Goal: Complete application form

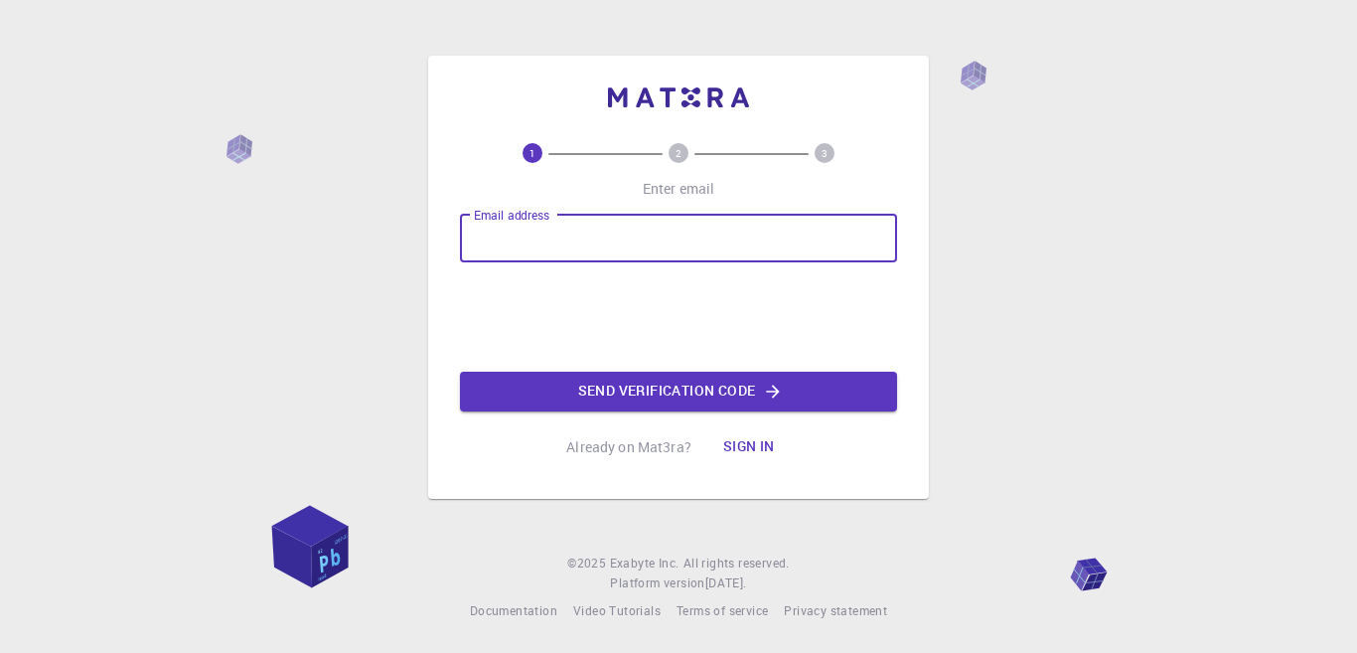
click at [704, 232] on input "Email address" at bounding box center [678, 239] width 437 height 48
type input "[EMAIL_ADDRESS][DOMAIN_NAME]"
click at [736, 387] on button "Send verification code" at bounding box center [678, 392] width 437 height 40
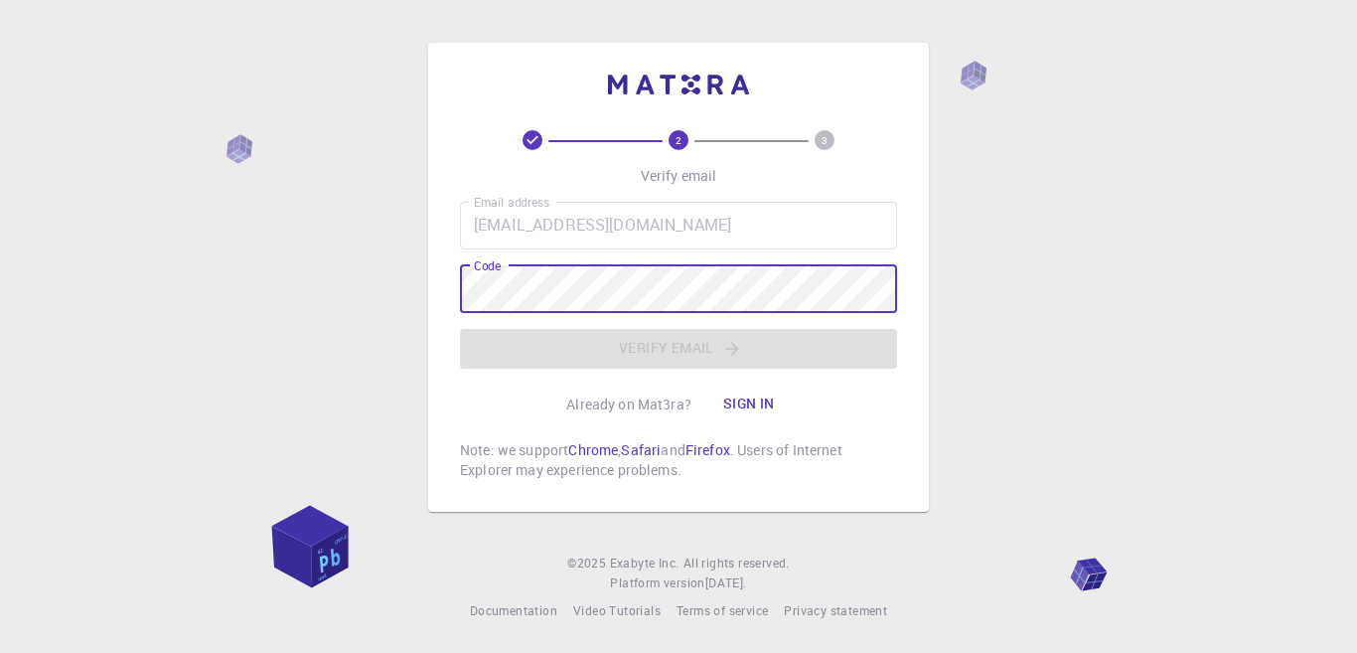
click at [696, 228] on input "[EMAIL_ADDRESS][DOMAIN_NAME]" at bounding box center [678, 226] width 437 height 48
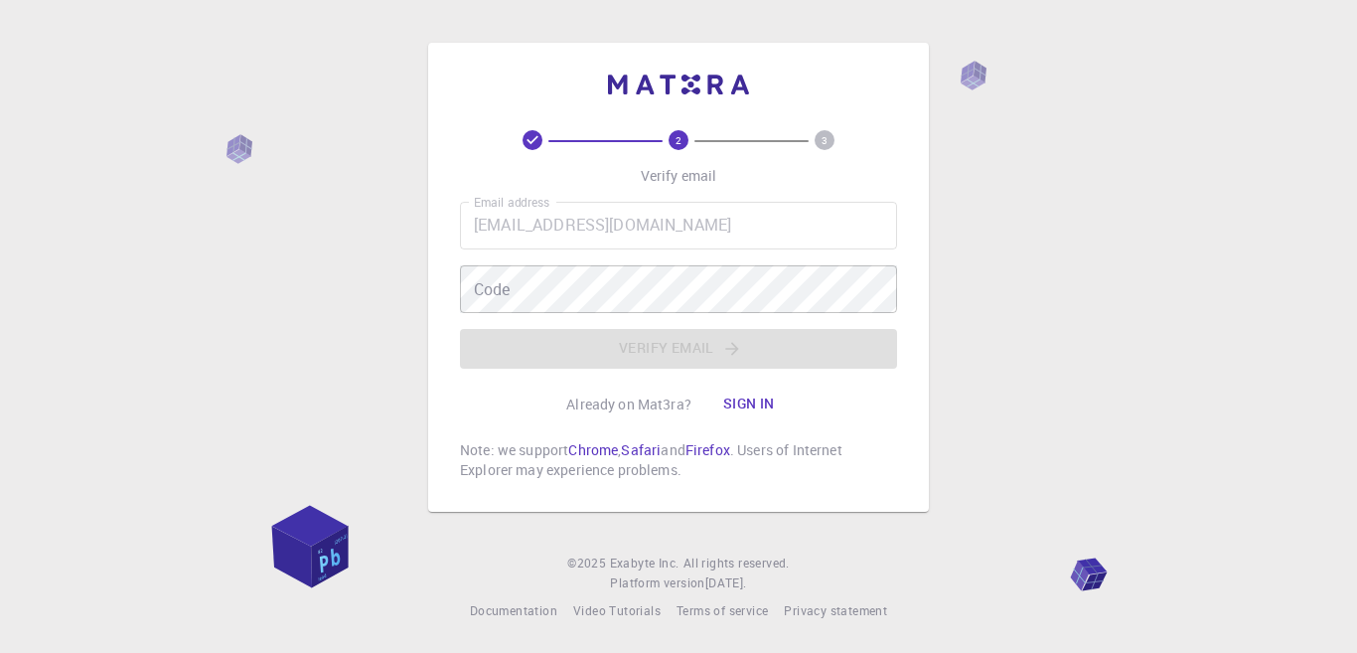
click at [696, 228] on input "[EMAIL_ADDRESS][DOMAIN_NAME]" at bounding box center [678, 226] width 437 height 48
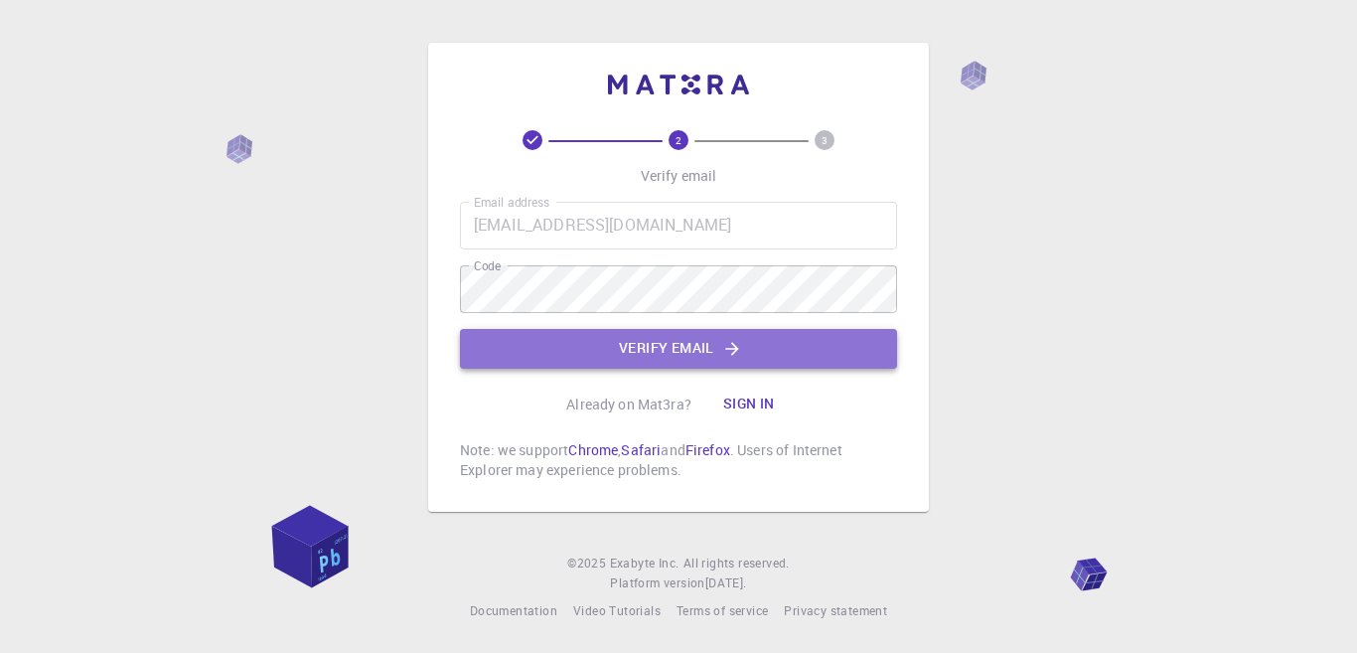
click at [711, 341] on button "Verify email" at bounding box center [678, 349] width 437 height 40
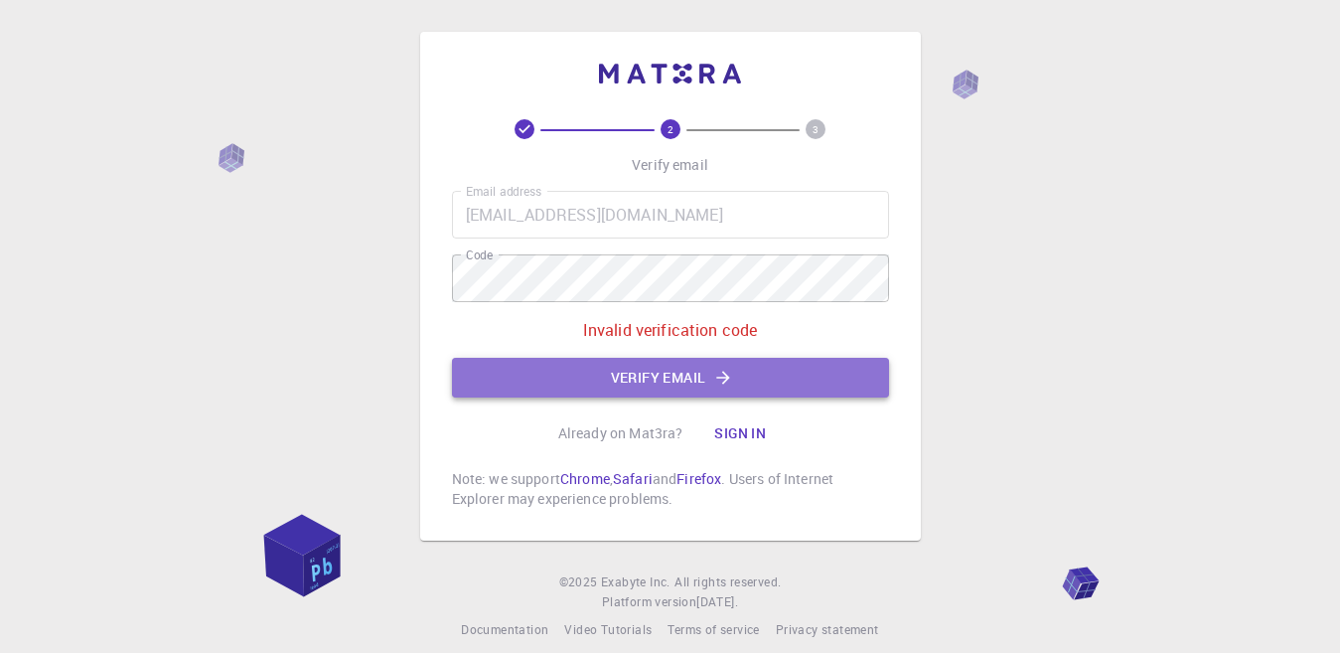
click at [793, 369] on button "Verify email" at bounding box center [670, 378] width 437 height 40
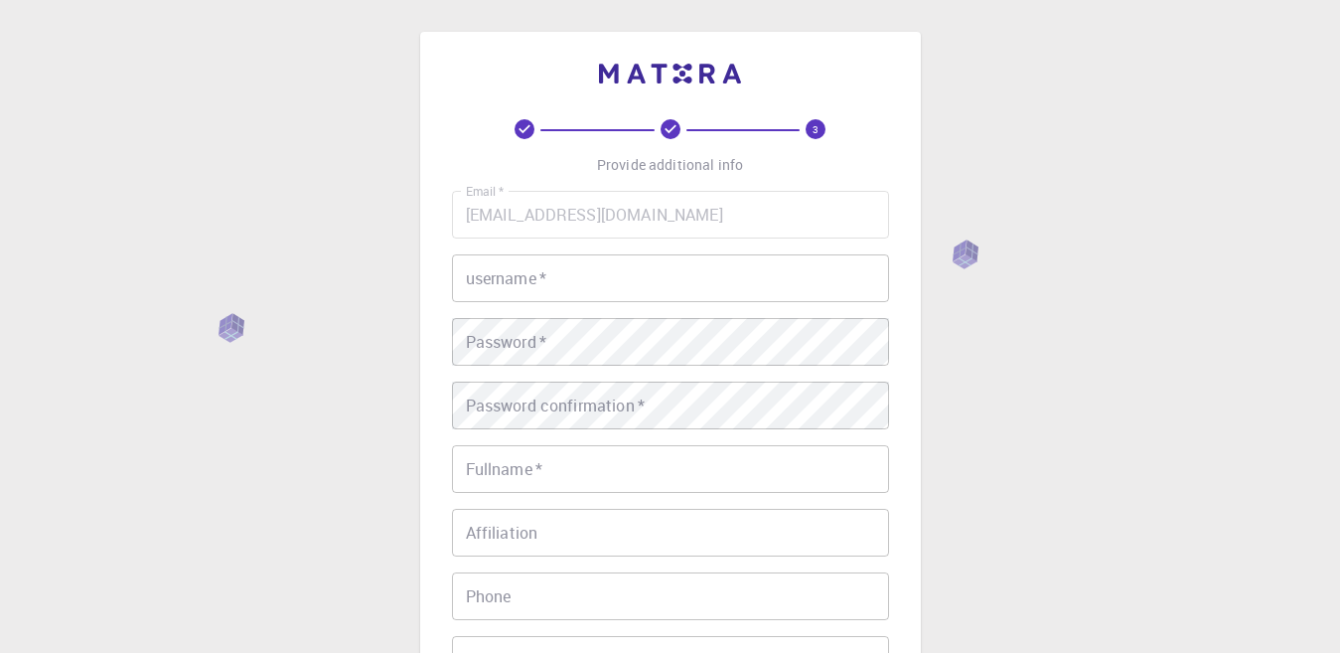
click at [615, 239] on div "Email   * [EMAIL_ADDRESS][DOMAIN_NAME] Email   * username   * username   * Pass…" at bounding box center [670, 464] width 437 height 546
click at [624, 287] on input "username   *" at bounding box center [670, 278] width 437 height 48
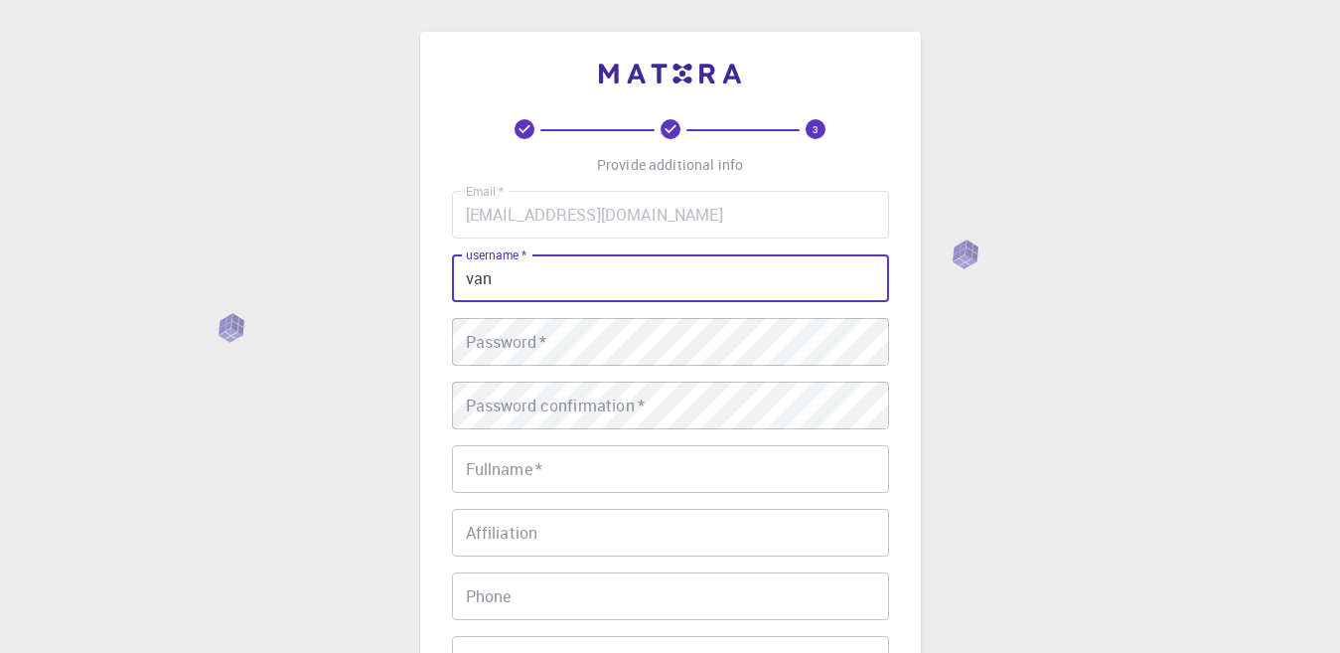
type input "van"
click at [539, 347] on div "Password   * Password   *" at bounding box center [670, 342] width 437 height 48
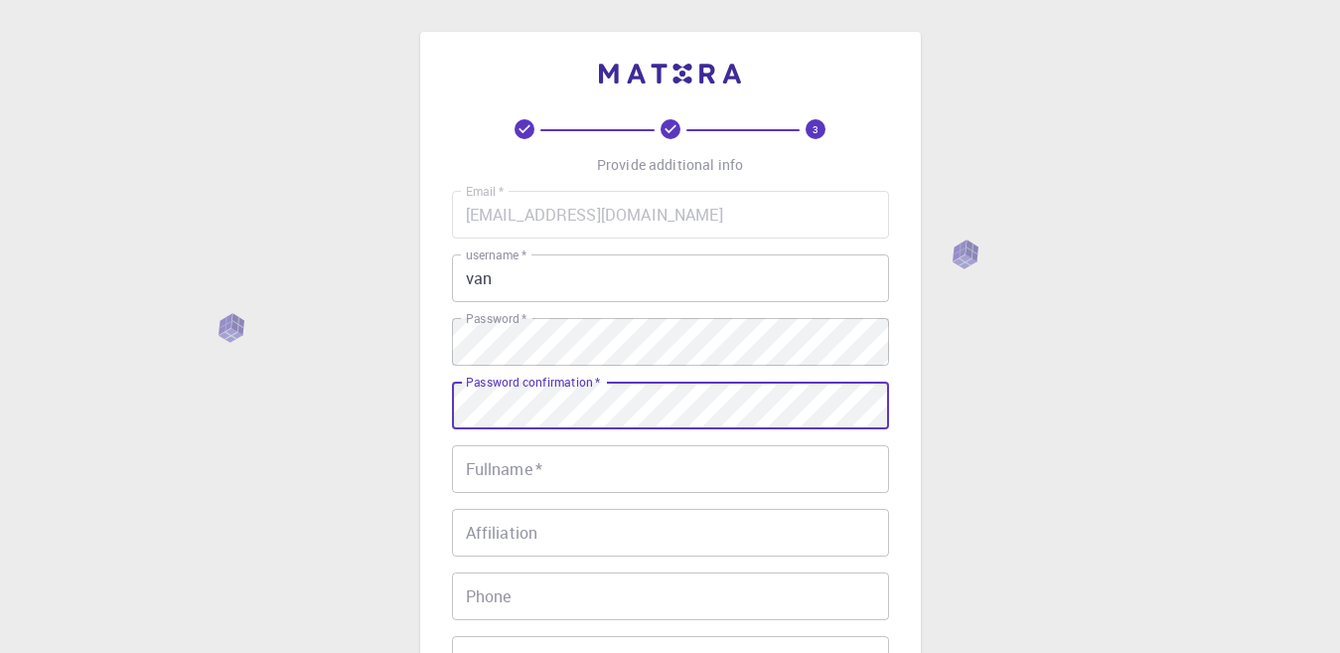
click at [570, 476] on input "Fullname   *" at bounding box center [670, 469] width 437 height 48
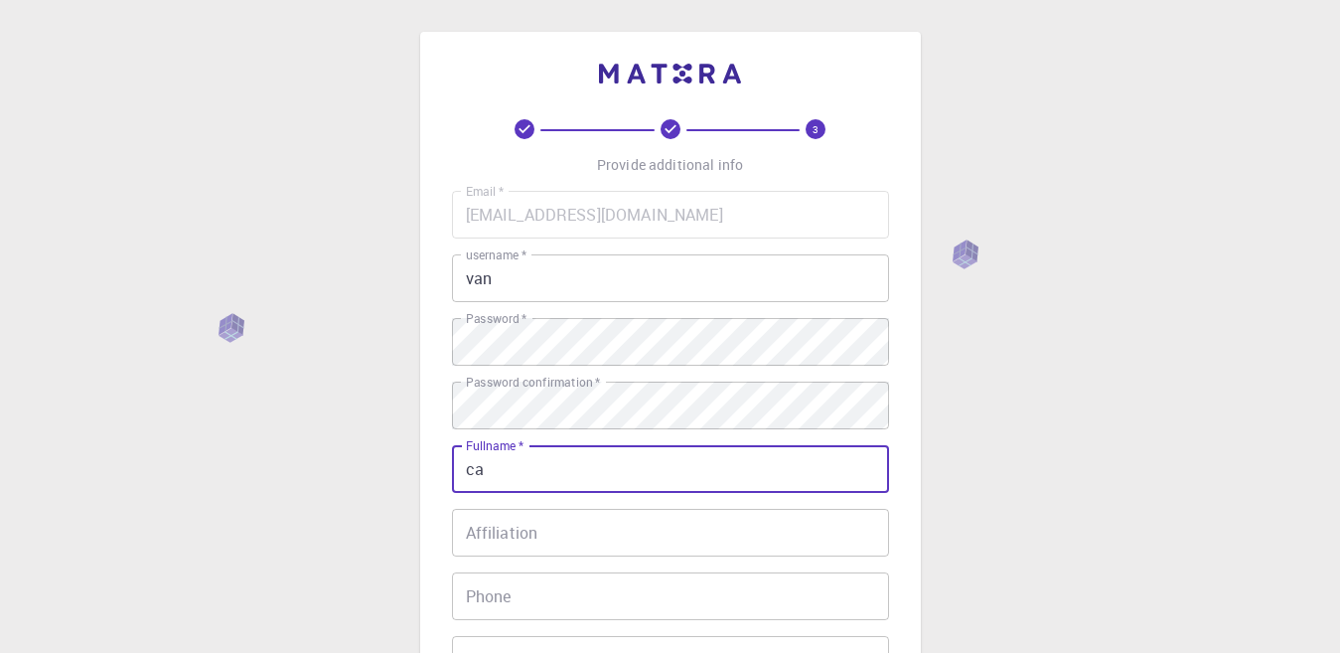
type input "c"
type input "[PERSON_NAME] [PERSON_NAME] vâ"
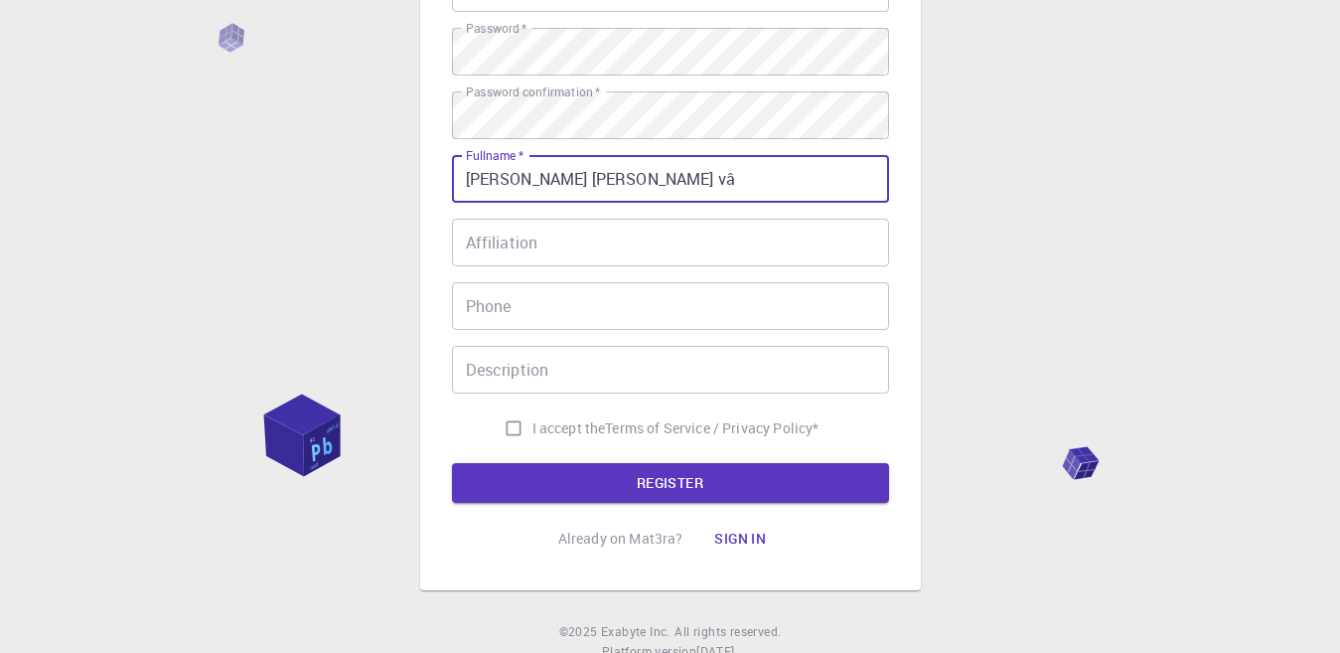
scroll to position [298, 0]
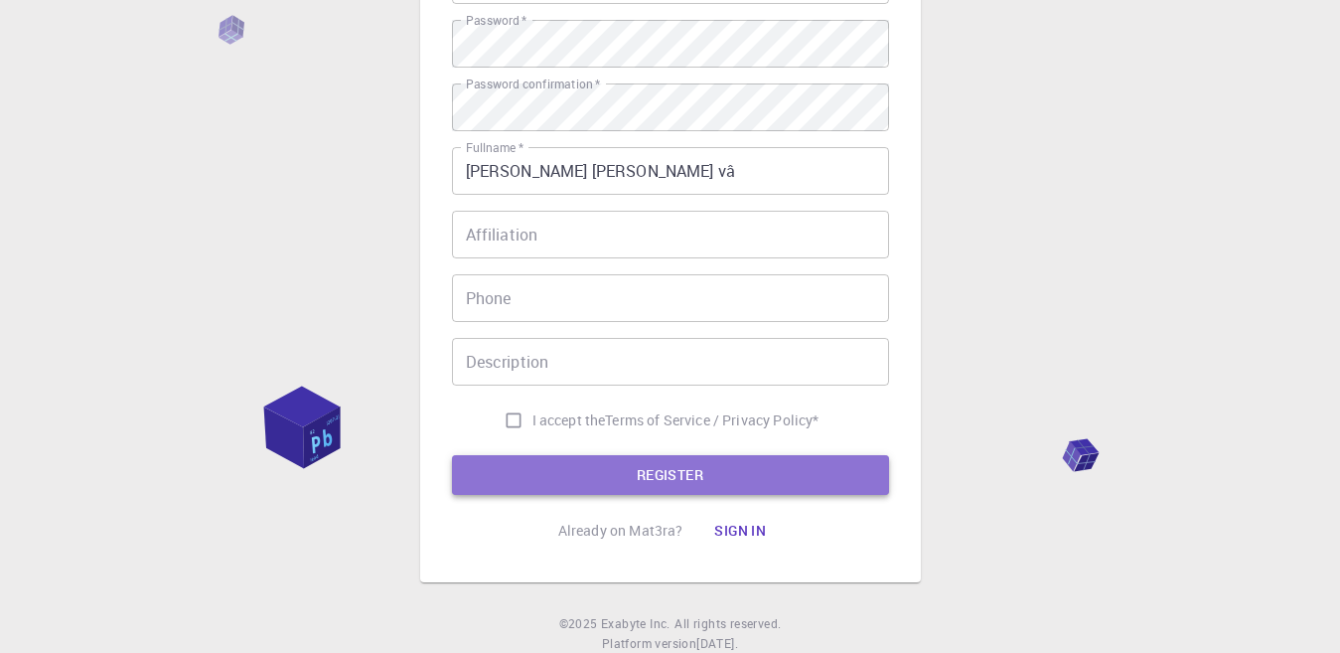
click at [610, 483] on button "REGISTER" at bounding box center [670, 475] width 437 height 40
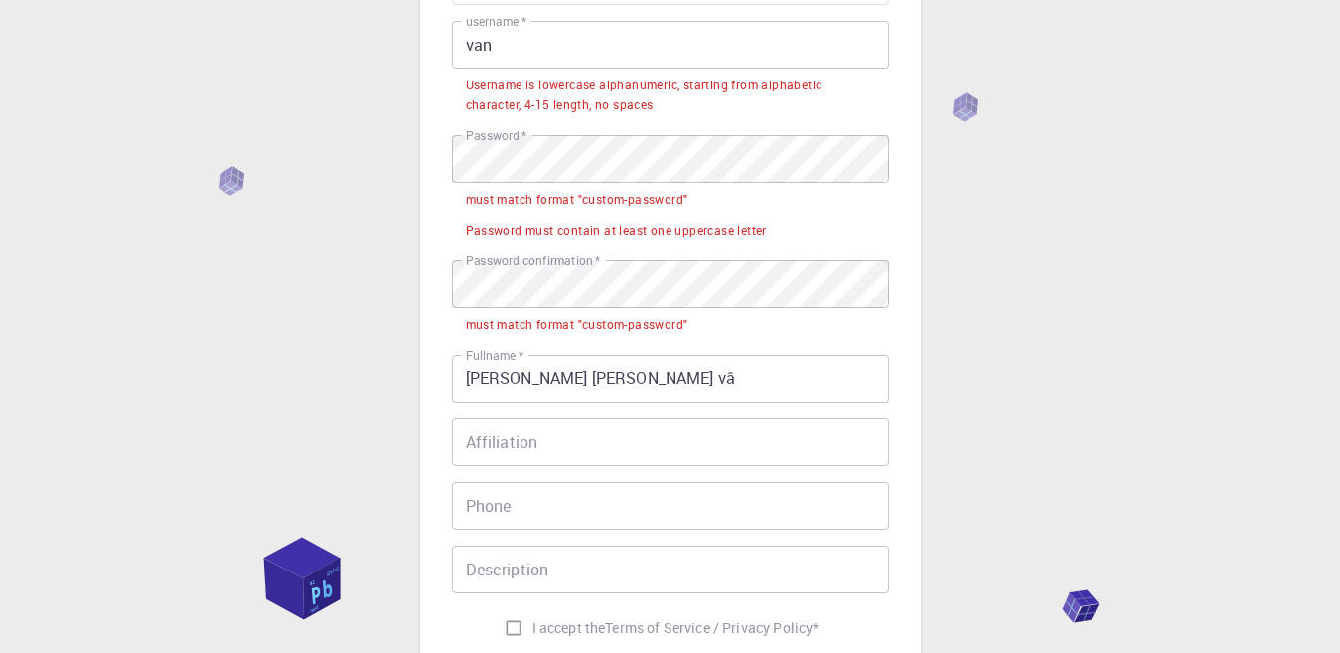
scroll to position [199, 0]
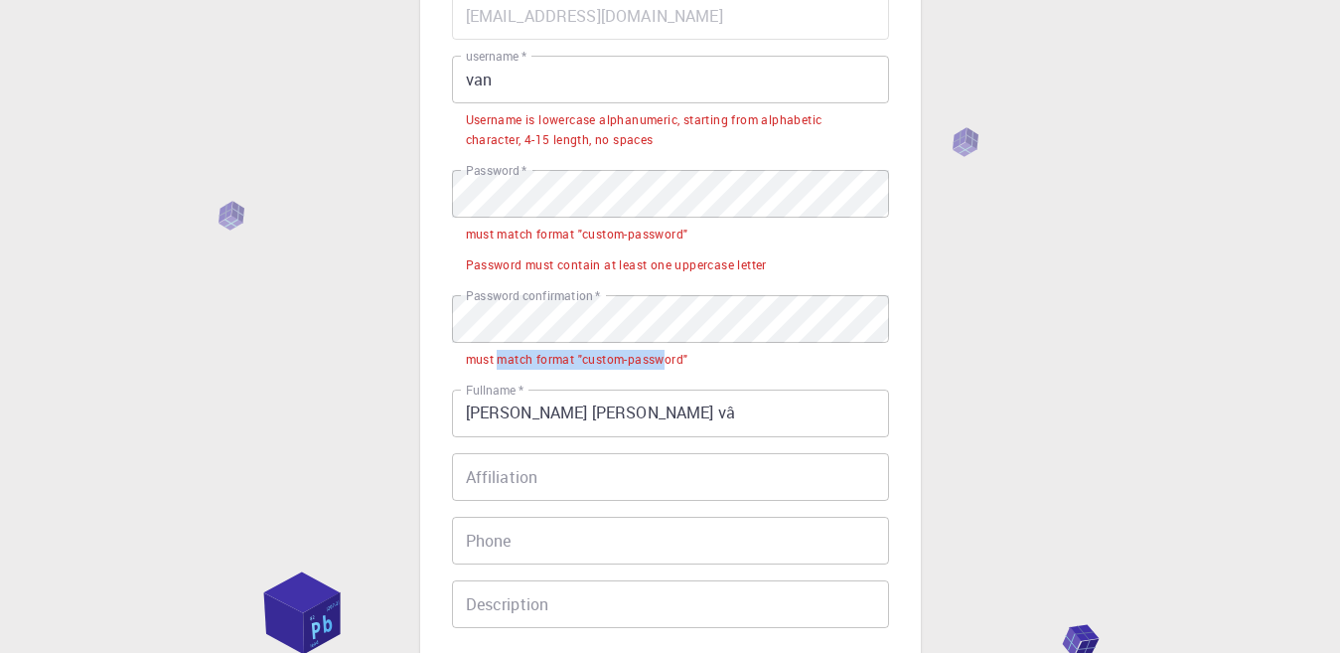
drag, startPoint x: 499, startPoint y: 360, endPoint x: 678, endPoint y: 363, distance: 178.9
click at [675, 362] on div "must match format "custom-password"" at bounding box center [577, 360] width 223 height 20
click at [678, 363] on div "must match format "custom-password"" at bounding box center [577, 360] width 223 height 20
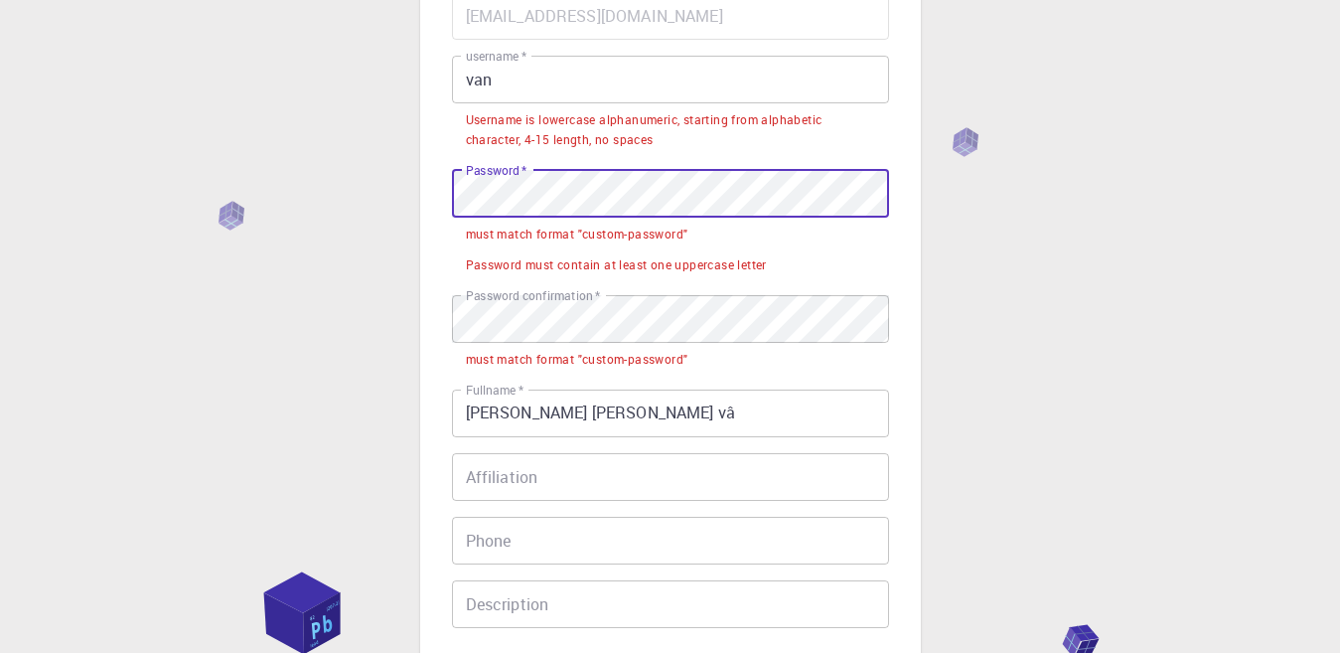
click at [643, 416] on input "[PERSON_NAME] [PERSON_NAME] vâ" at bounding box center [670, 413] width 437 height 48
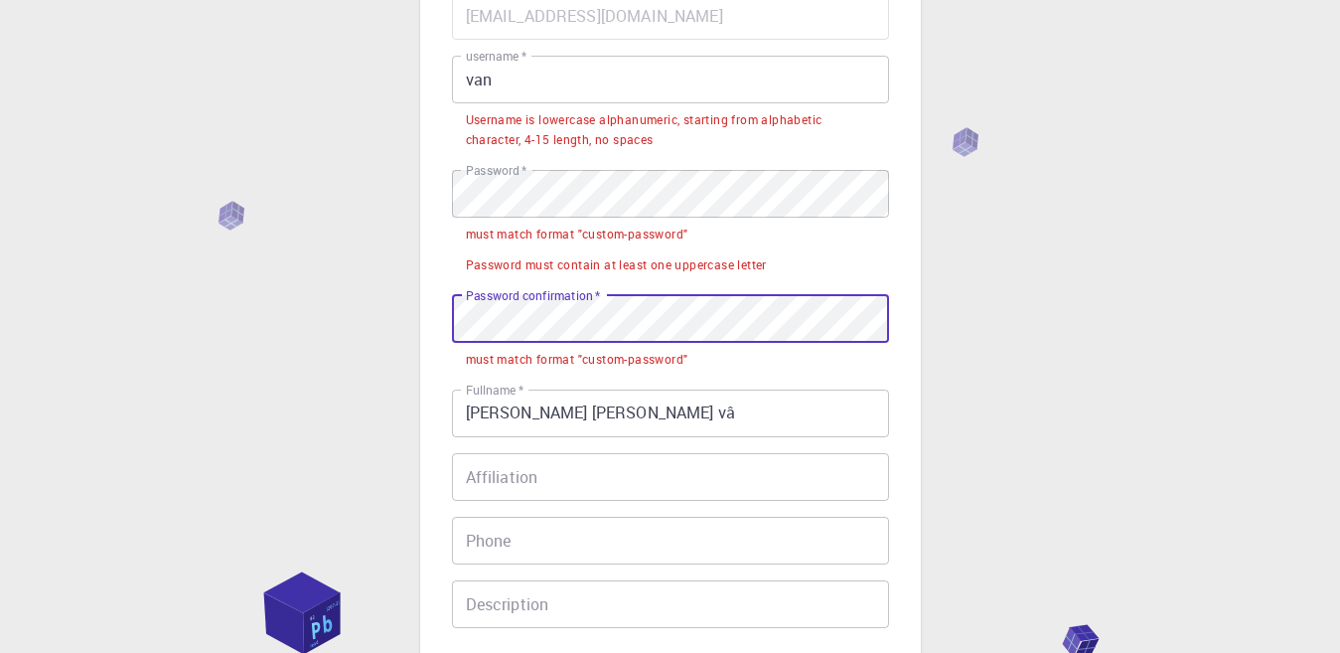
click at [448, 322] on div "3 Provide additional info Email   * [EMAIL_ADDRESS][DOMAIN_NAME] Email   * user…" at bounding box center [670, 343] width 501 height 1021
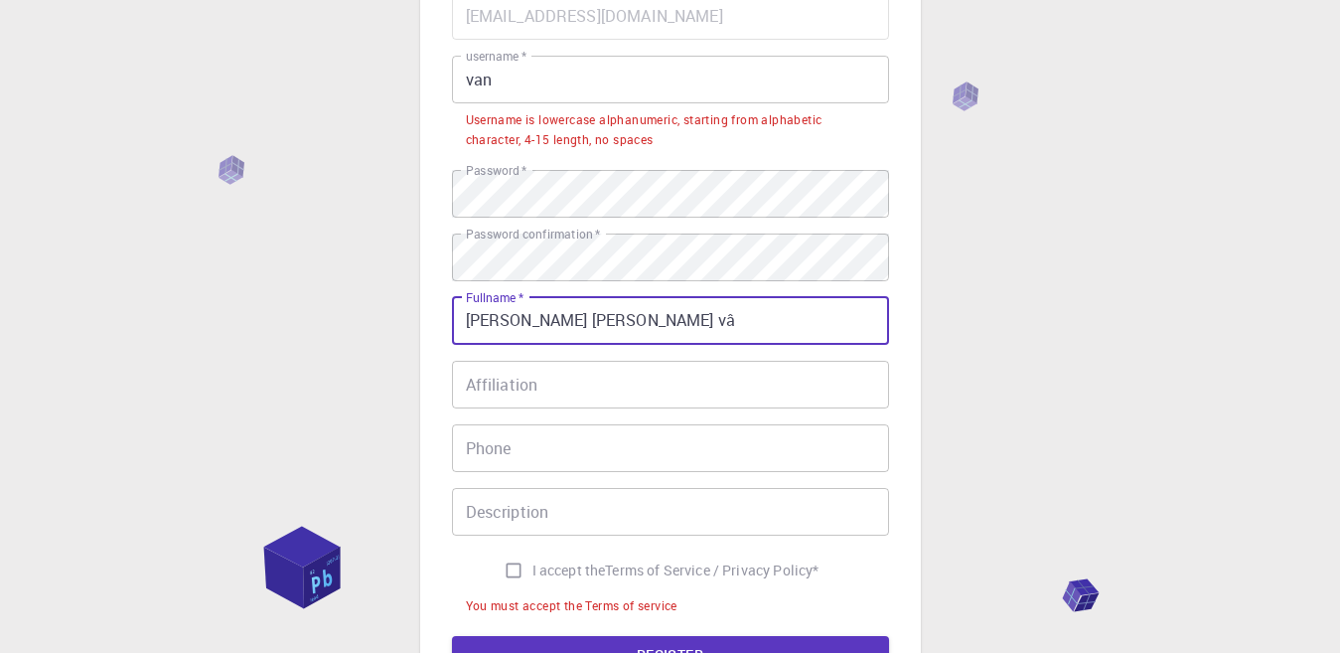
drag, startPoint x: 636, startPoint y: 321, endPoint x: 441, endPoint y: 326, distance: 194.8
click at [441, 326] on div "3 Provide additional info Email   * [EMAIL_ADDRESS][DOMAIN_NAME] Email   * user…" at bounding box center [670, 298] width 501 height 930
type input "c"
type input "vancaongocthanh"
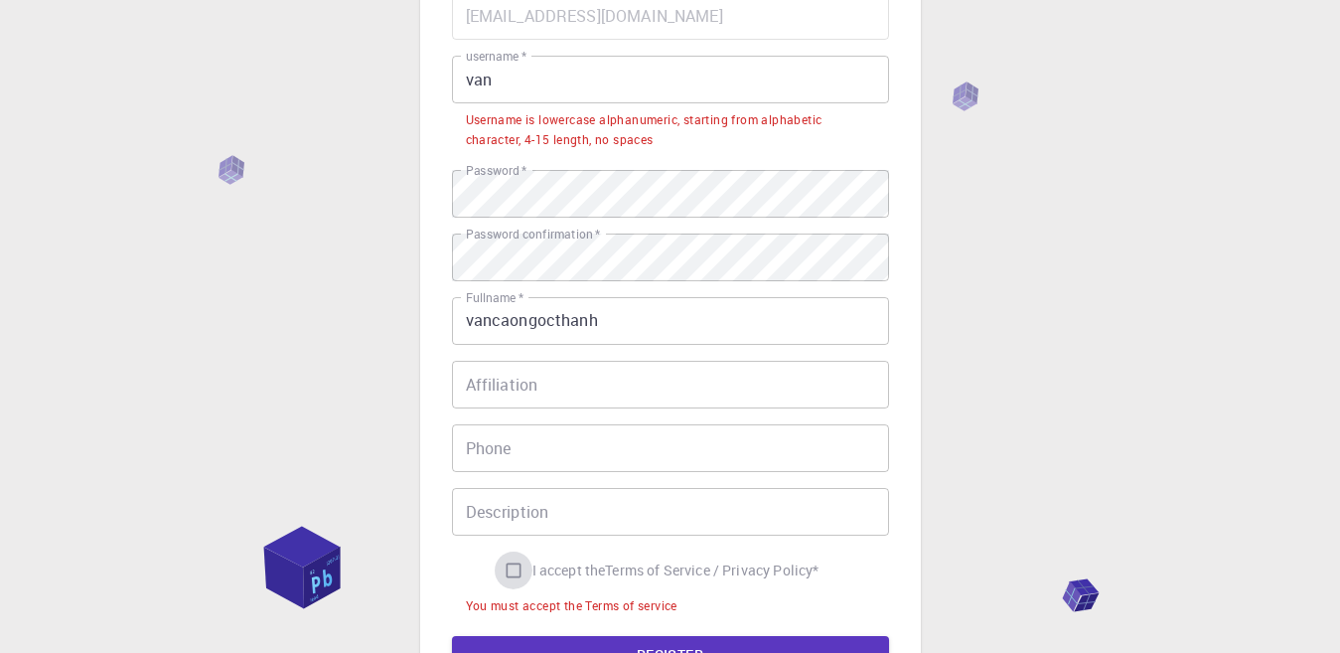
click at [504, 573] on input "I accept the Terms of Service / Privacy Policy *" at bounding box center [514, 570] width 38 height 38
checkbox input "true"
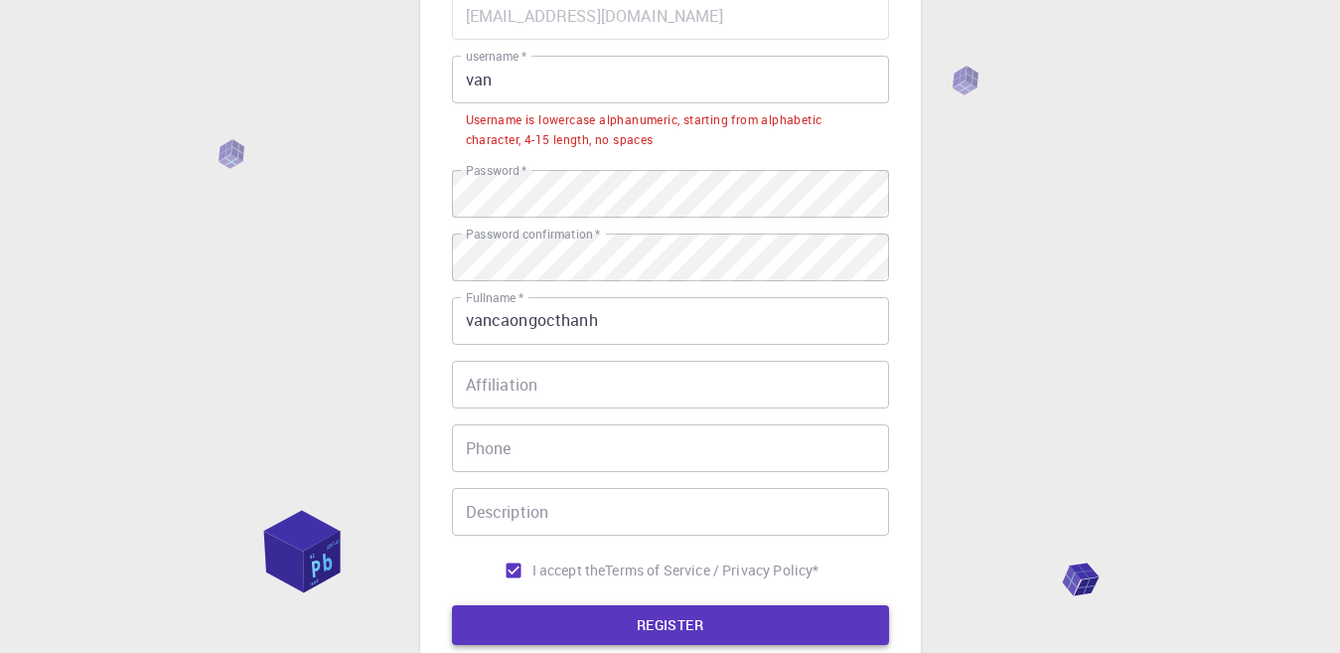
click at [602, 633] on button "REGISTER" at bounding box center [670, 625] width 437 height 40
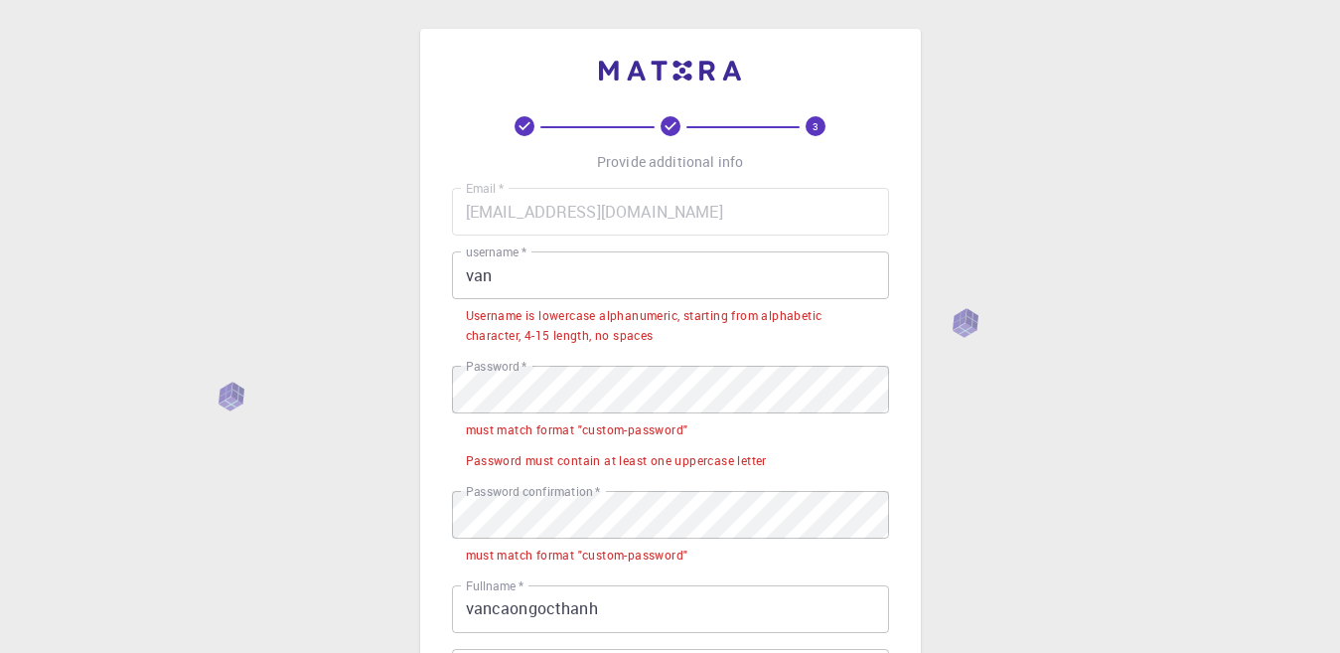
scroll to position [0, 0]
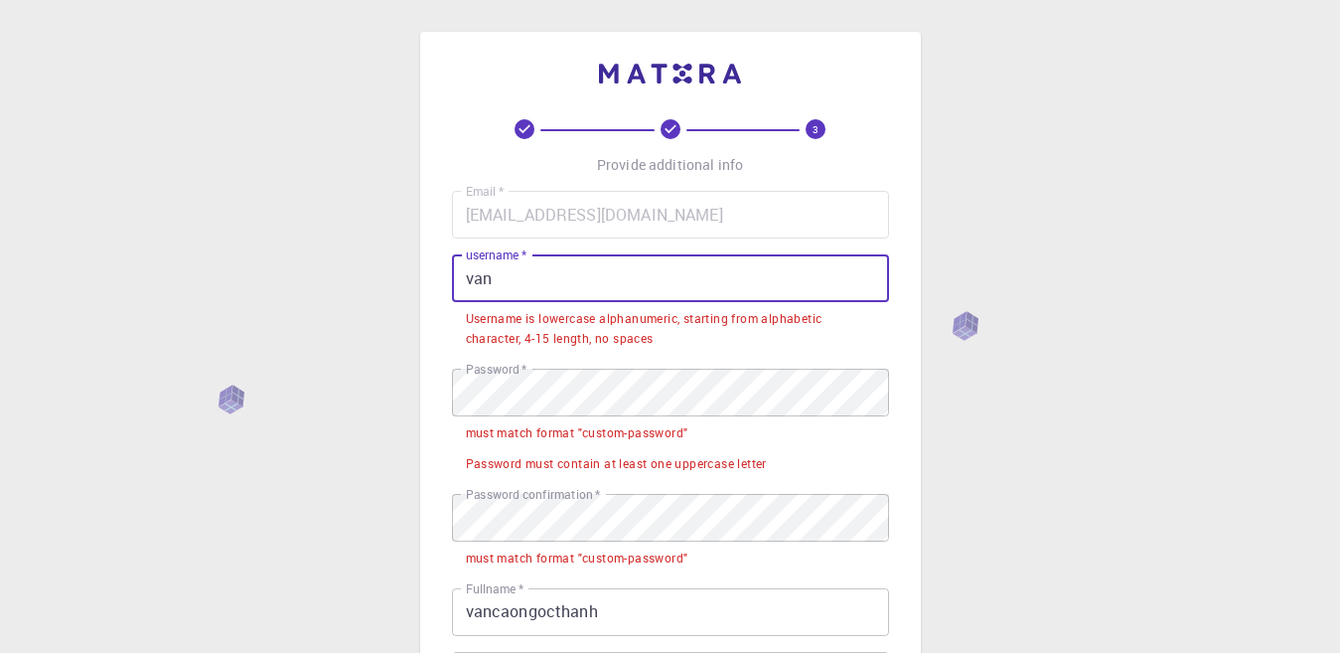
drag, startPoint x: 467, startPoint y: 282, endPoint x: 489, endPoint y: 329, distance: 51.6
click at [489, 329] on div "username   * van username   * Username is lowercase alphanumeric, starting from…" at bounding box center [670, 303] width 437 height 98
click at [548, 284] on input "van" at bounding box center [670, 278] width 437 height 48
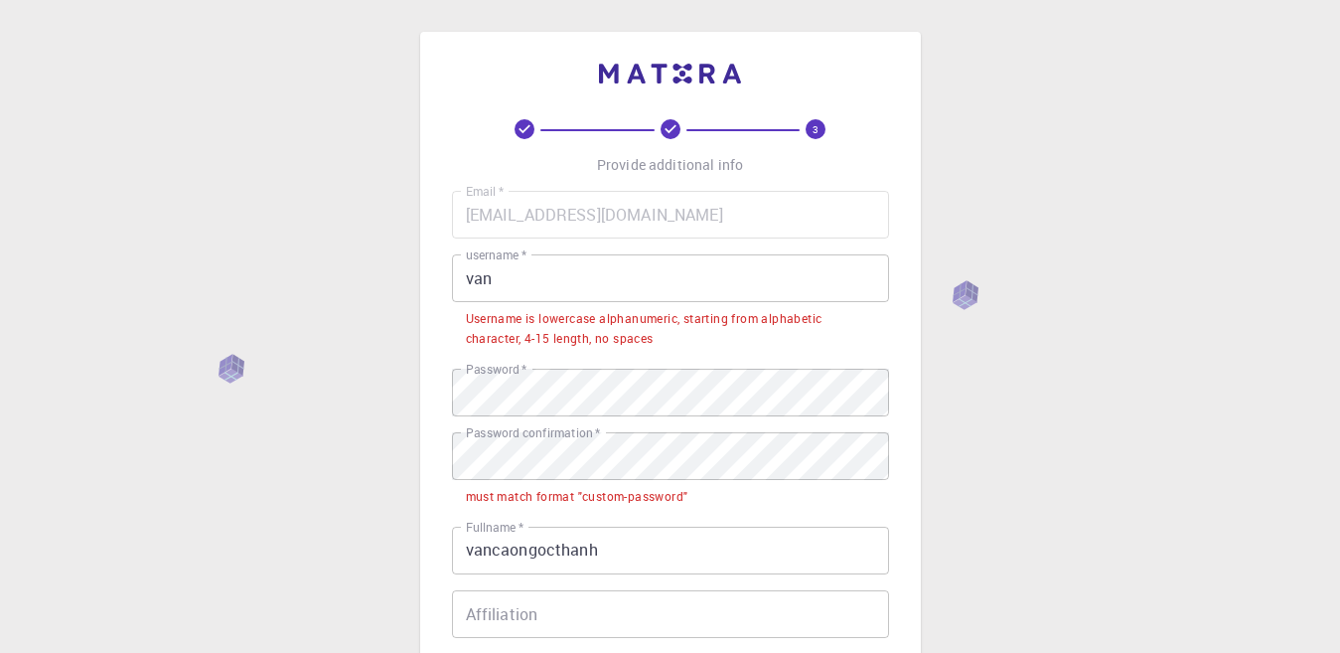
click at [319, 455] on div "3 Provide additional info Email   * [EMAIL_ADDRESS][DOMAIN_NAME] Email   * user…" at bounding box center [670, 546] width 1340 height 1092
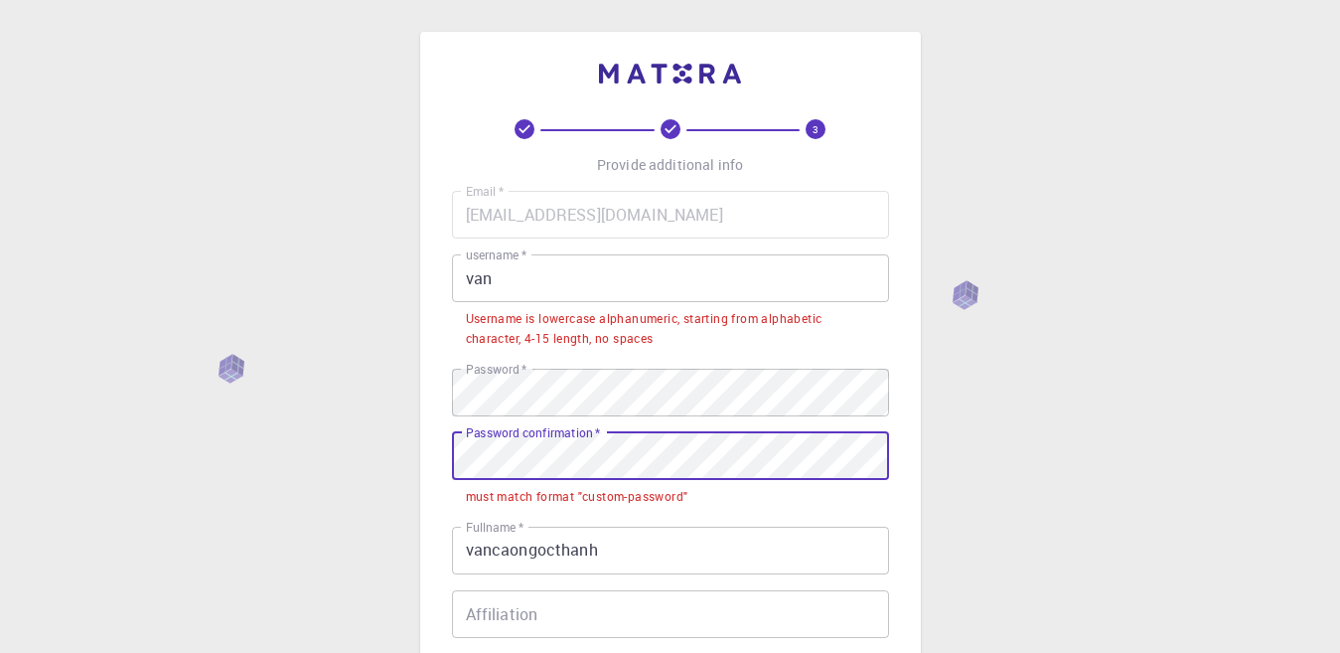
click at [384, 459] on div "3 Provide additional info Email   * [EMAIL_ADDRESS][DOMAIN_NAME] Email   * user…" at bounding box center [670, 546] width 1340 height 1092
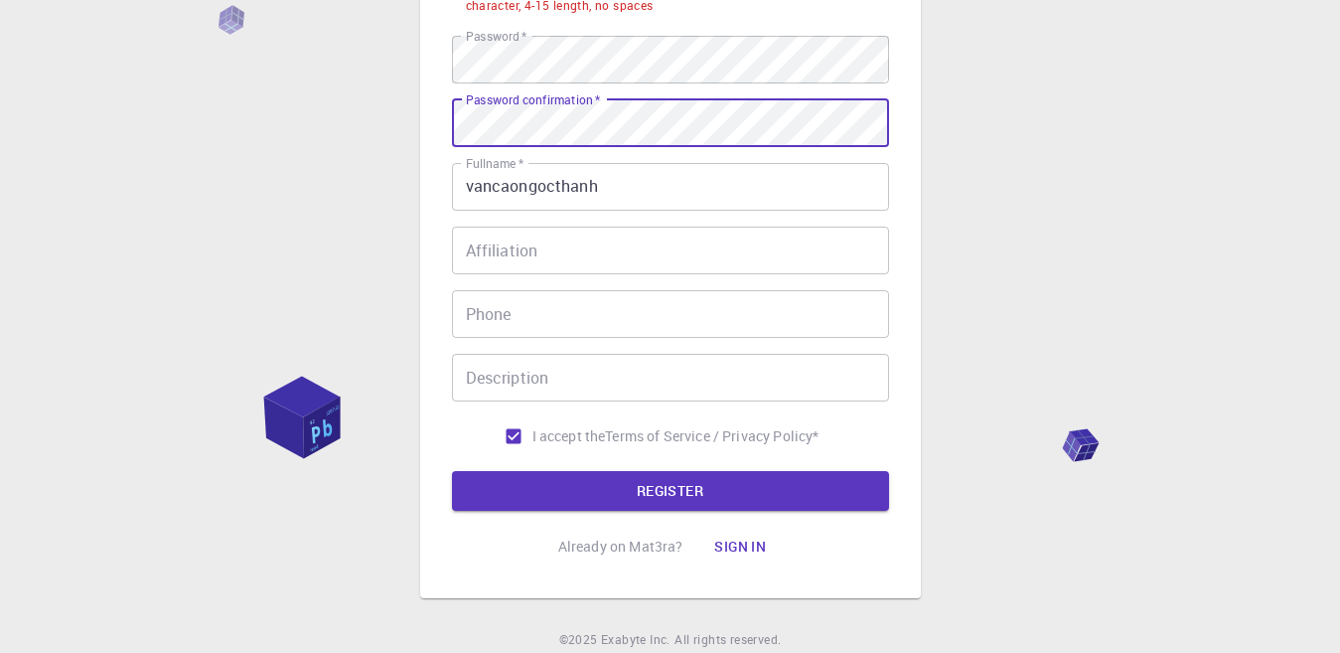
scroll to position [298, 0]
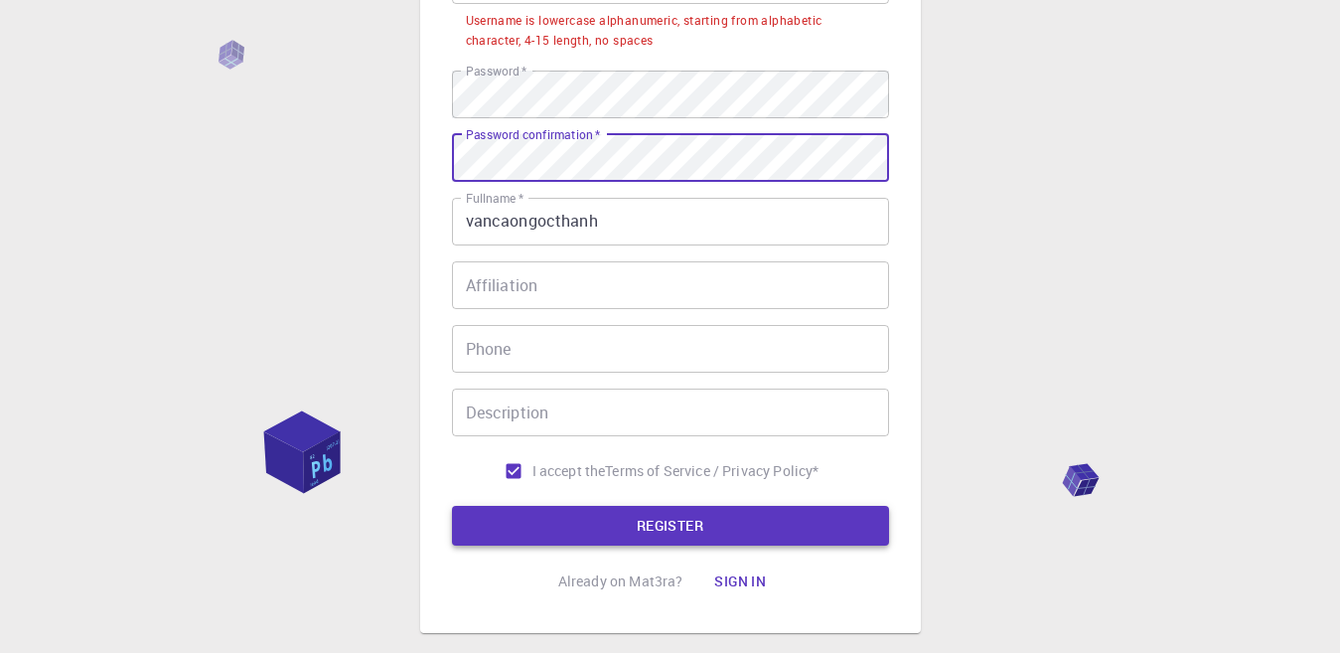
click at [687, 528] on button "REGISTER" at bounding box center [670, 526] width 437 height 40
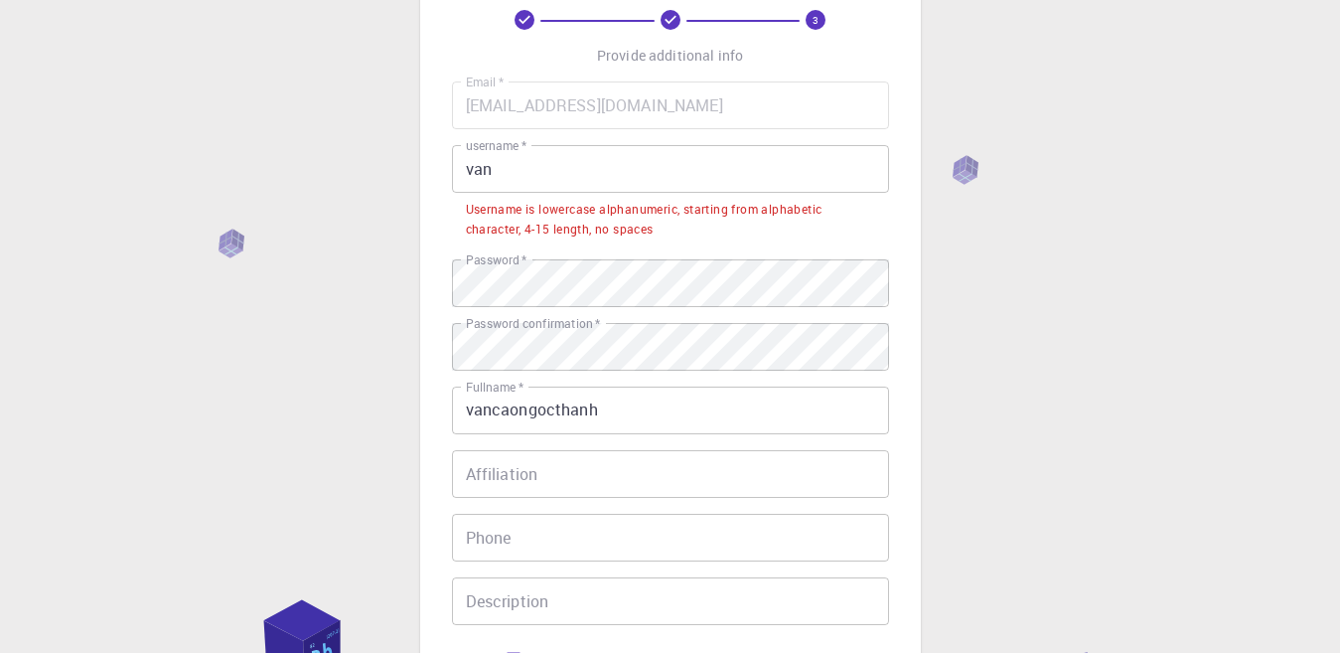
scroll to position [99, 0]
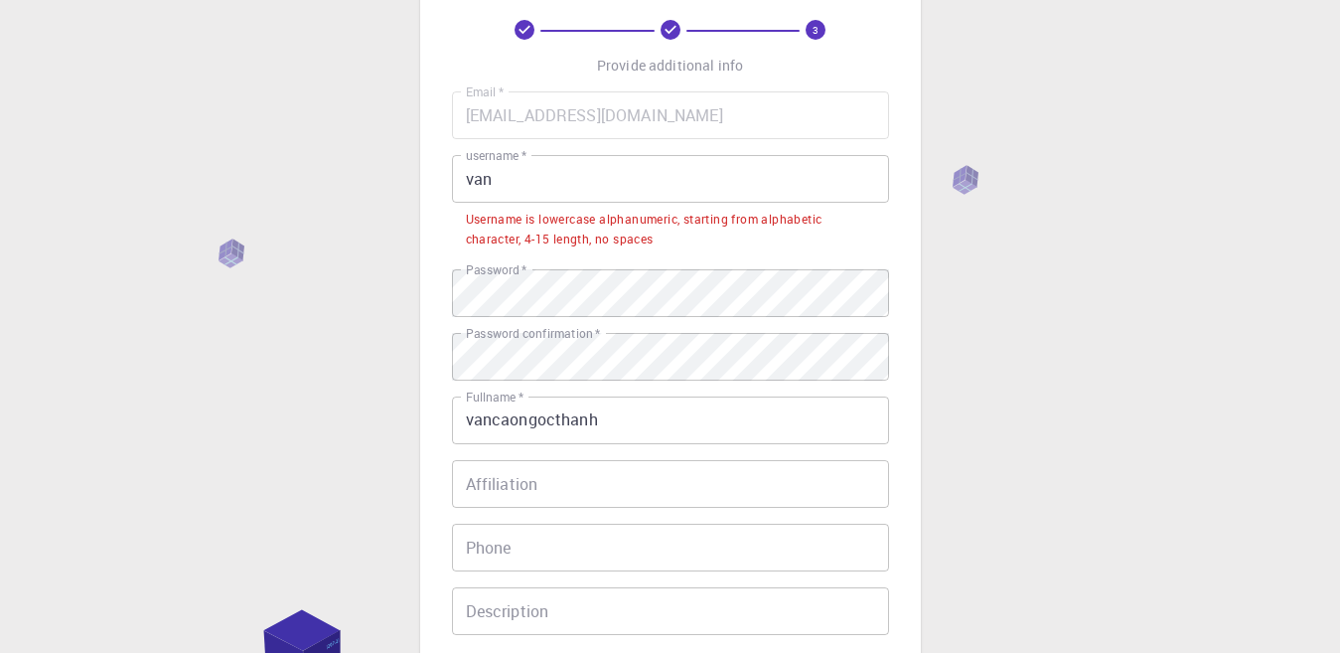
click at [403, 177] on div "3 Provide additional info Email   * [EMAIL_ADDRESS][DOMAIN_NAME] Email   * user…" at bounding box center [670, 432] width 1340 height 1062
click at [462, 181] on input "van" at bounding box center [670, 179] width 437 height 48
drag, startPoint x: 462, startPoint y: 181, endPoint x: 506, endPoint y: 183, distance: 43.8
click at [506, 183] on input "van" at bounding box center [670, 179] width 437 height 48
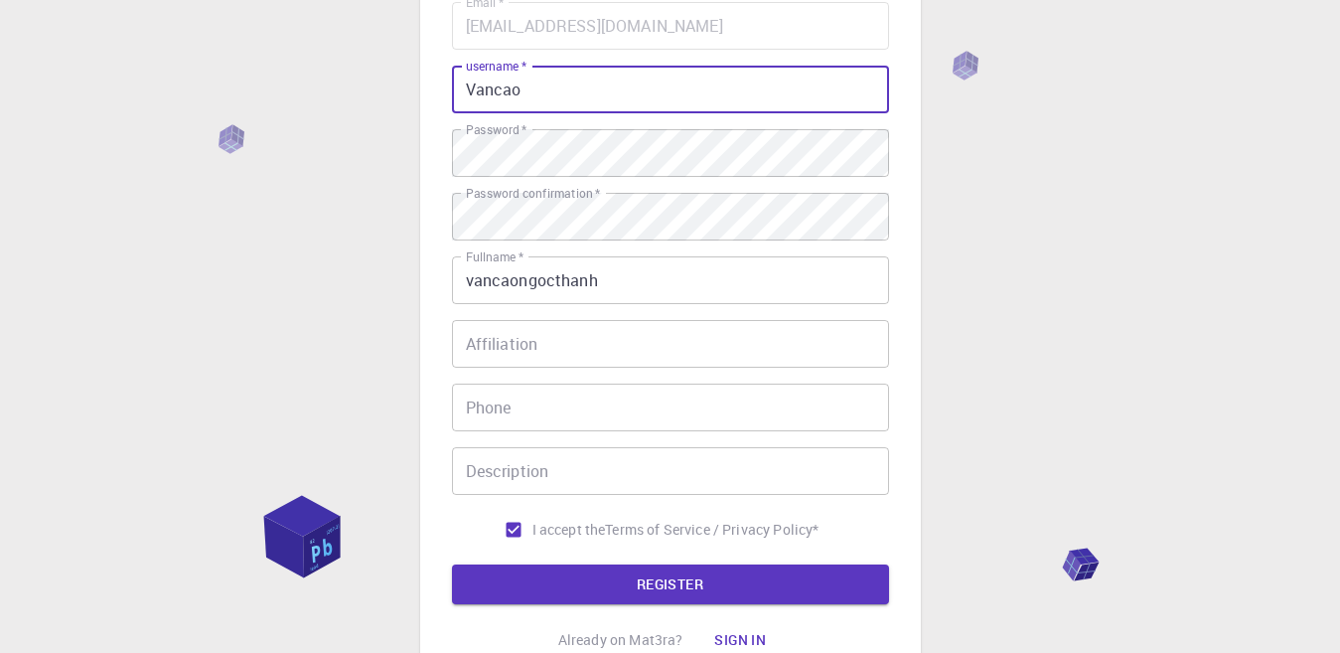
scroll to position [298, 0]
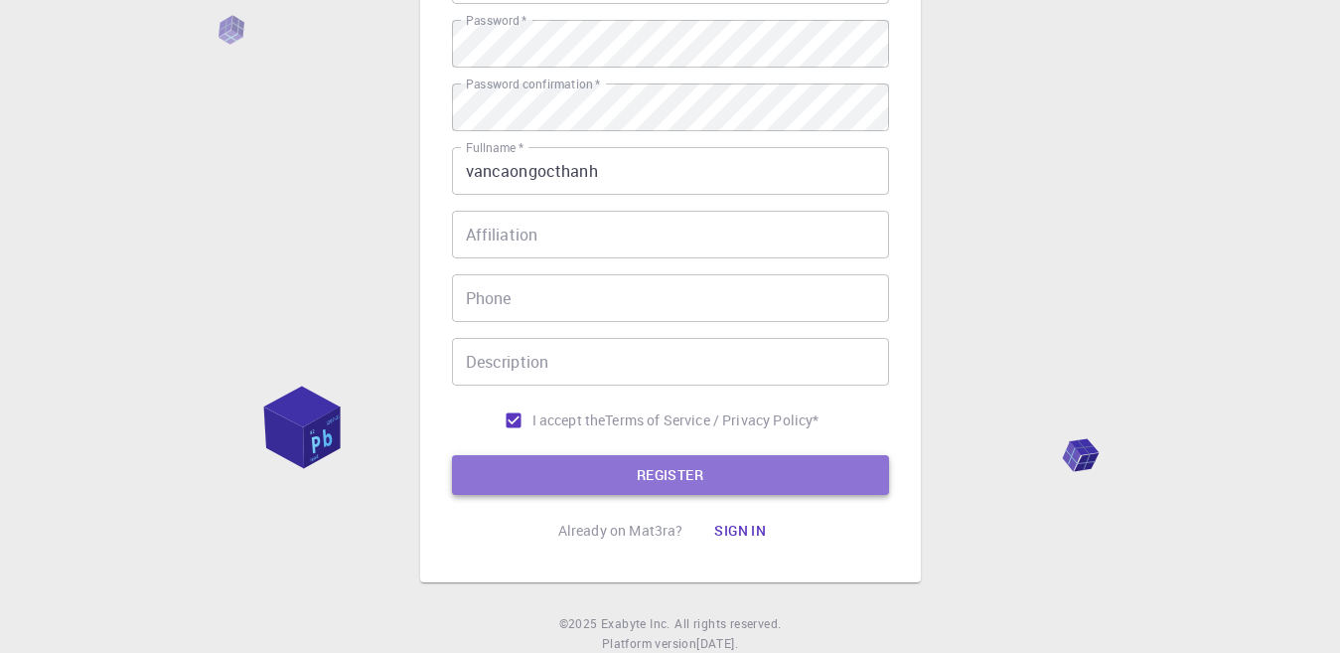
click at [756, 478] on button "REGISTER" at bounding box center [670, 475] width 437 height 40
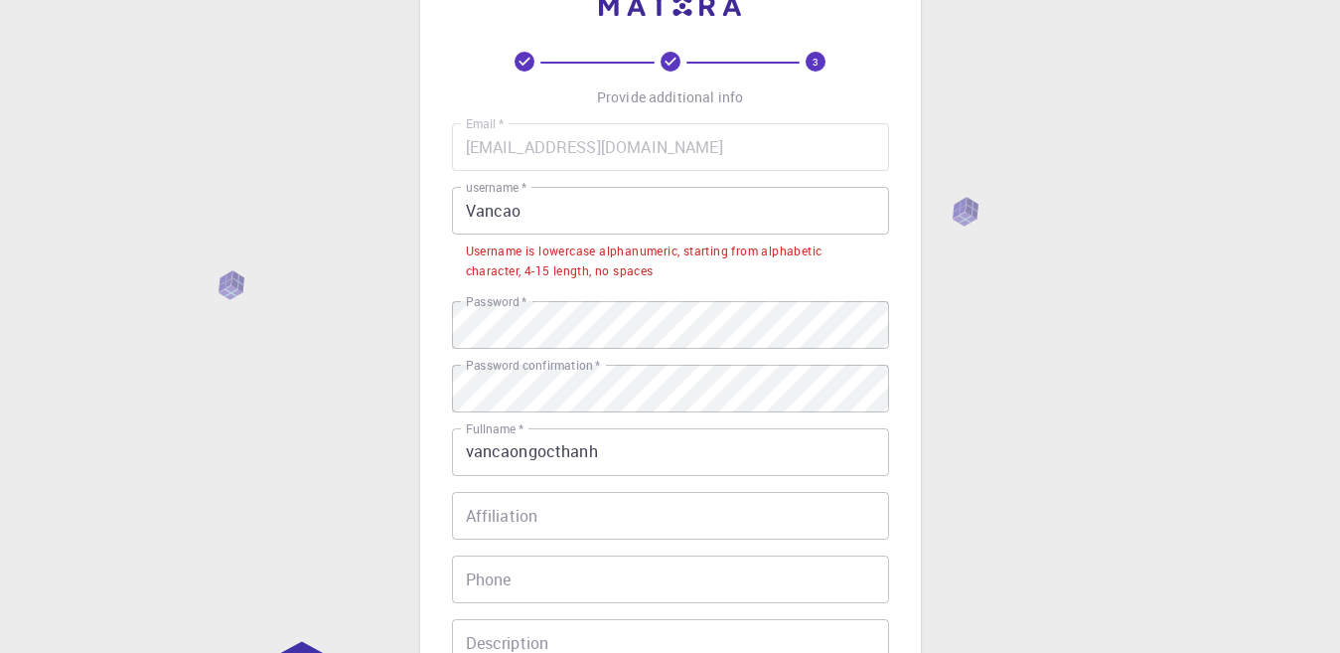
scroll to position [0, 0]
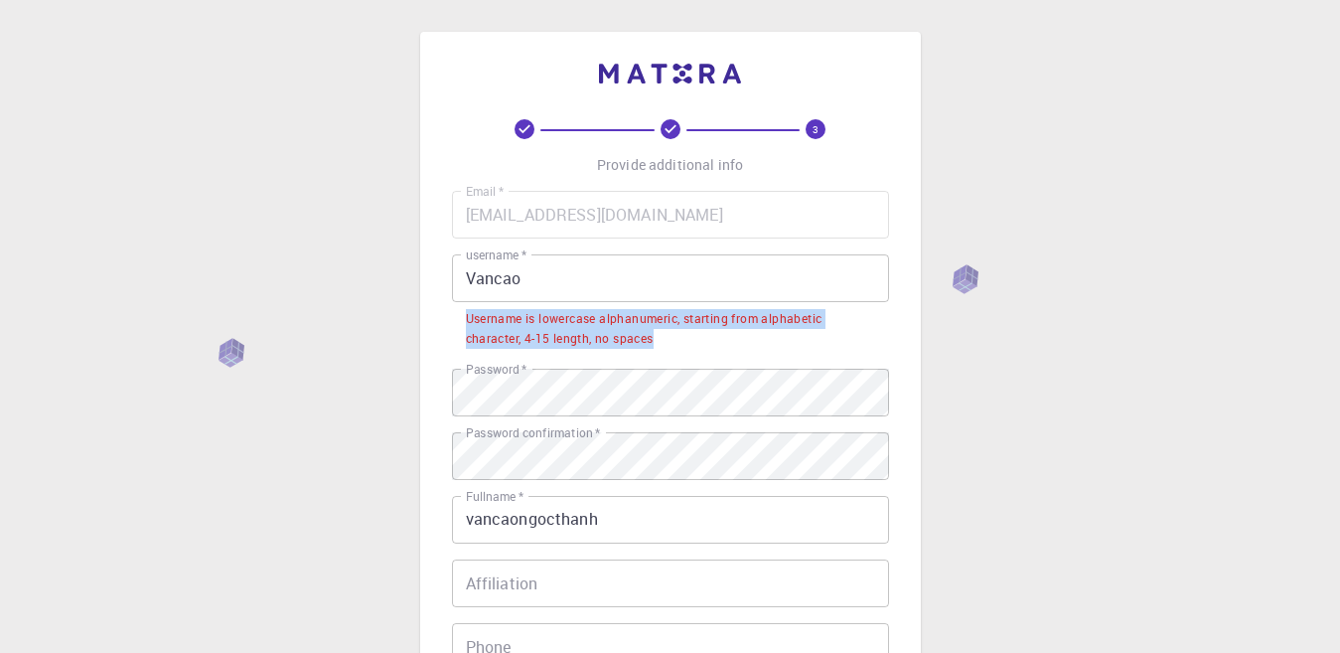
drag, startPoint x: 460, startPoint y: 319, endPoint x: 661, endPoint y: 341, distance: 201.9
click at [661, 341] on li "Username is lowercase alphanumeric, starting from alphabetic character, 4-15 le…" at bounding box center [670, 327] width 437 height 51
copy div "Username is lowercase alphanumeric, starting from alphabetic character, 4-15 le…"
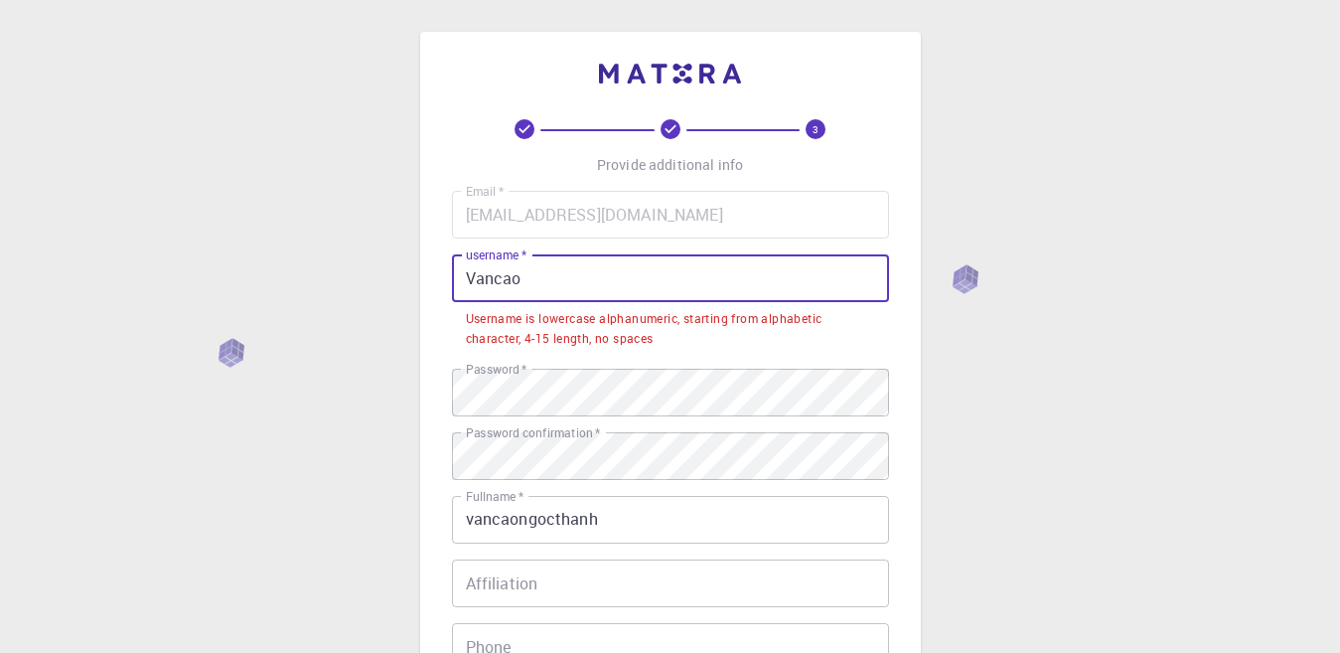
click at [466, 273] on input "Vancao" at bounding box center [670, 278] width 437 height 48
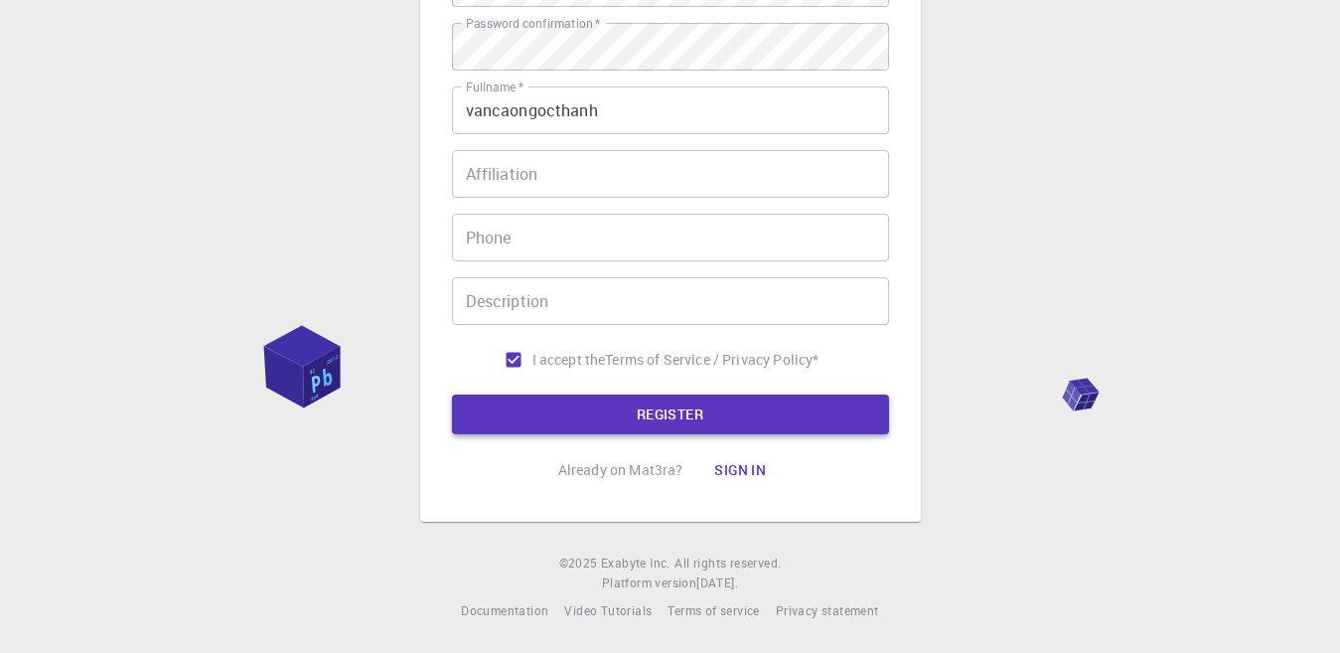
click at [743, 409] on button "REGISTER" at bounding box center [670, 414] width 437 height 40
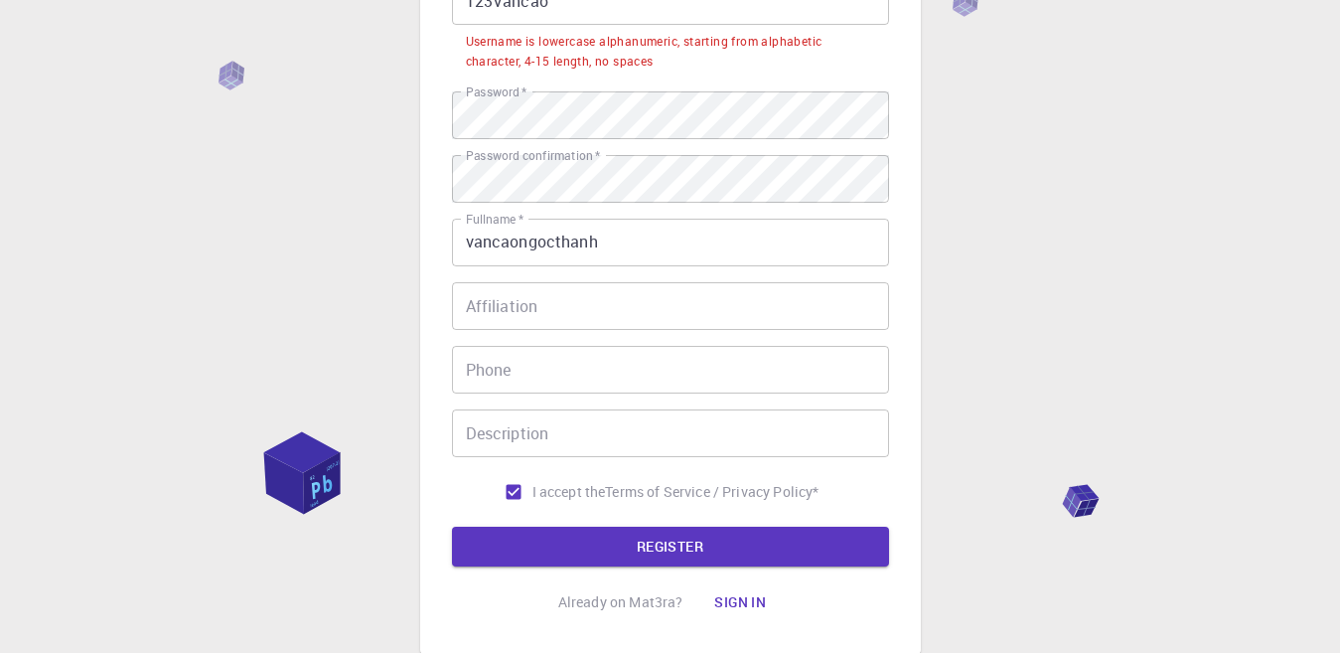
scroll to position [12, 0]
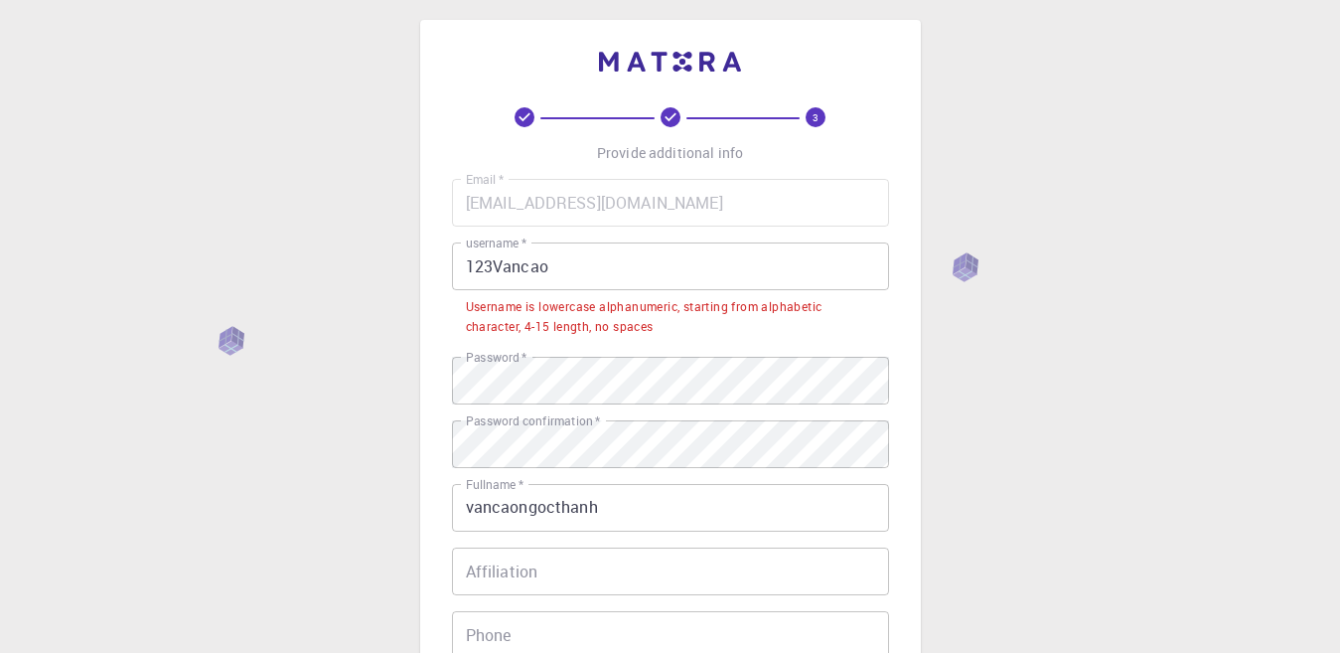
click at [552, 273] on input "123Vancao" at bounding box center [670, 266] width 437 height 48
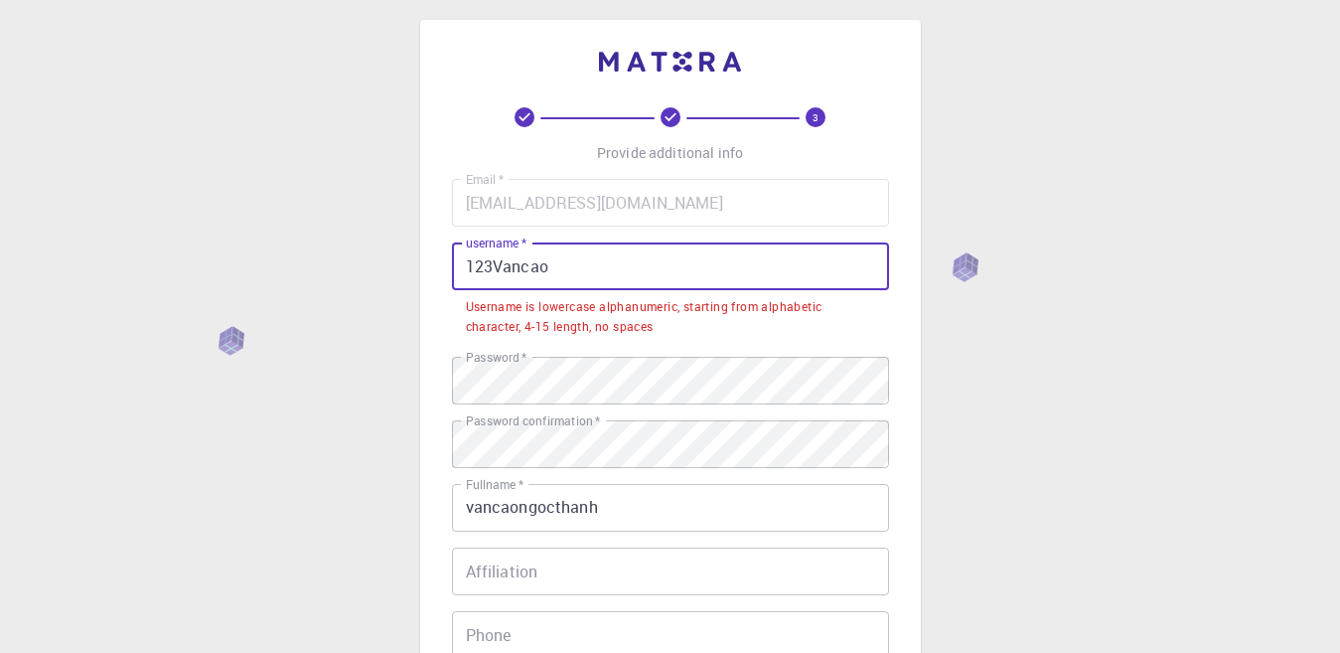
click at [506, 268] on input "123Vancao" at bounding box center [670, 266] width 437 height 48
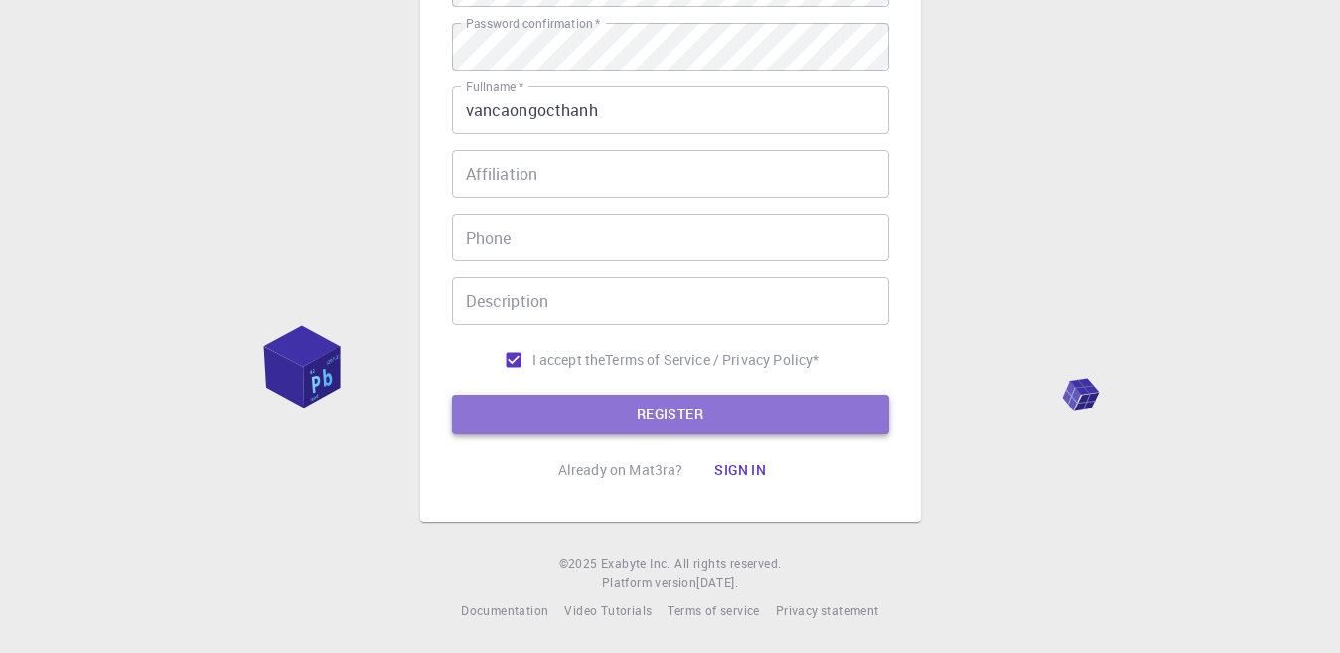
click at [675, 406] on button "REGISTER" at bounding box center [670, 414] width 437 height 40
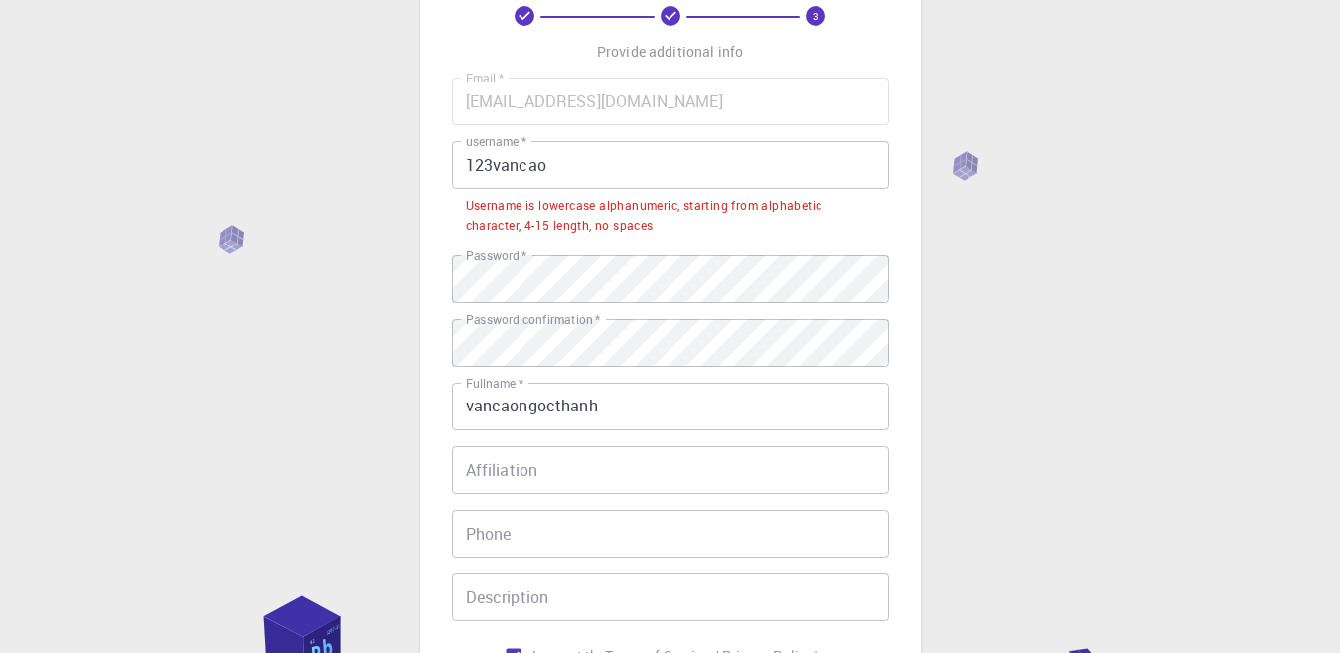
scroll to position [111, 0]
click at [625, 174] on input "123vancao" at bounding box center [670, 167] width 437 height 48
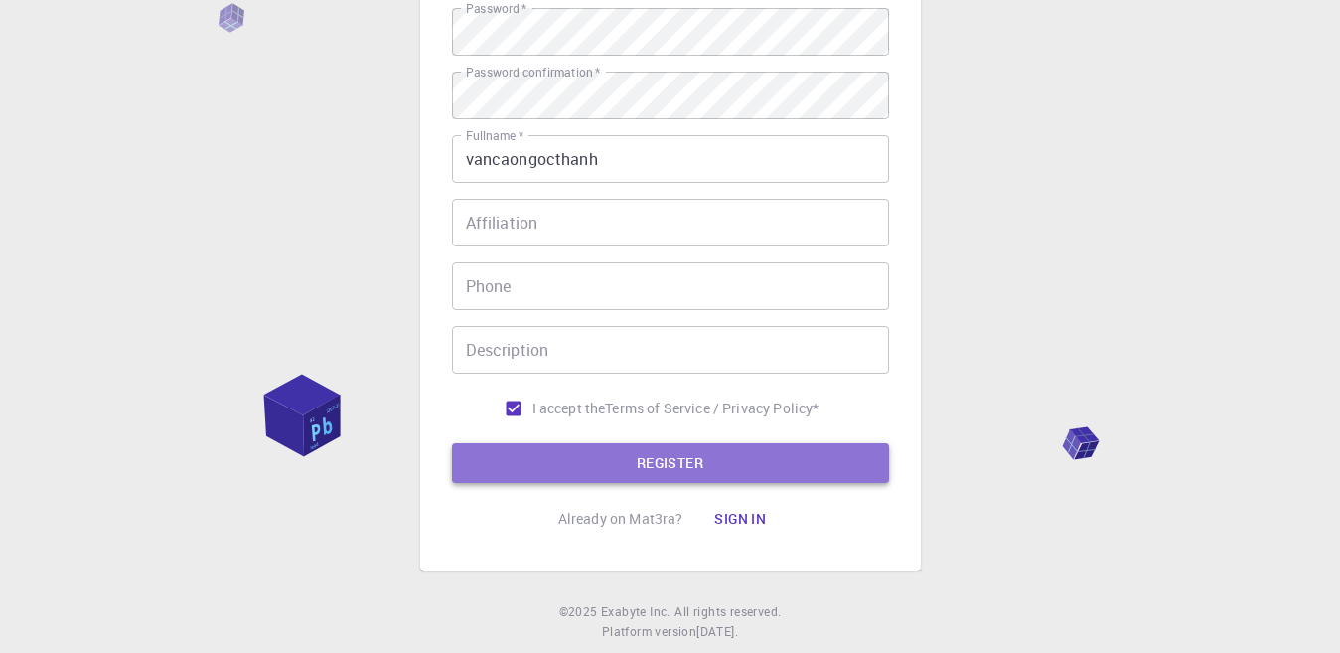
click at [672, 463] on button "REGISTER" at bounding box center [670, 463] width 437 height 40
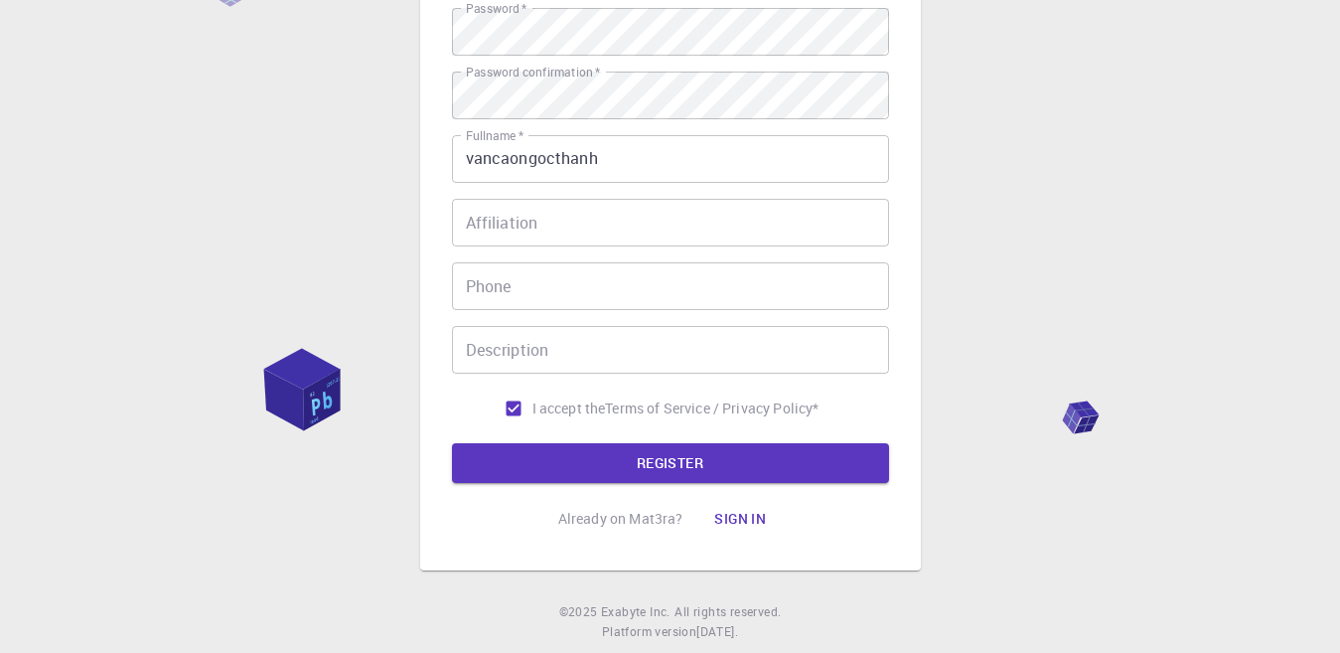
scroll to position [0, 0]
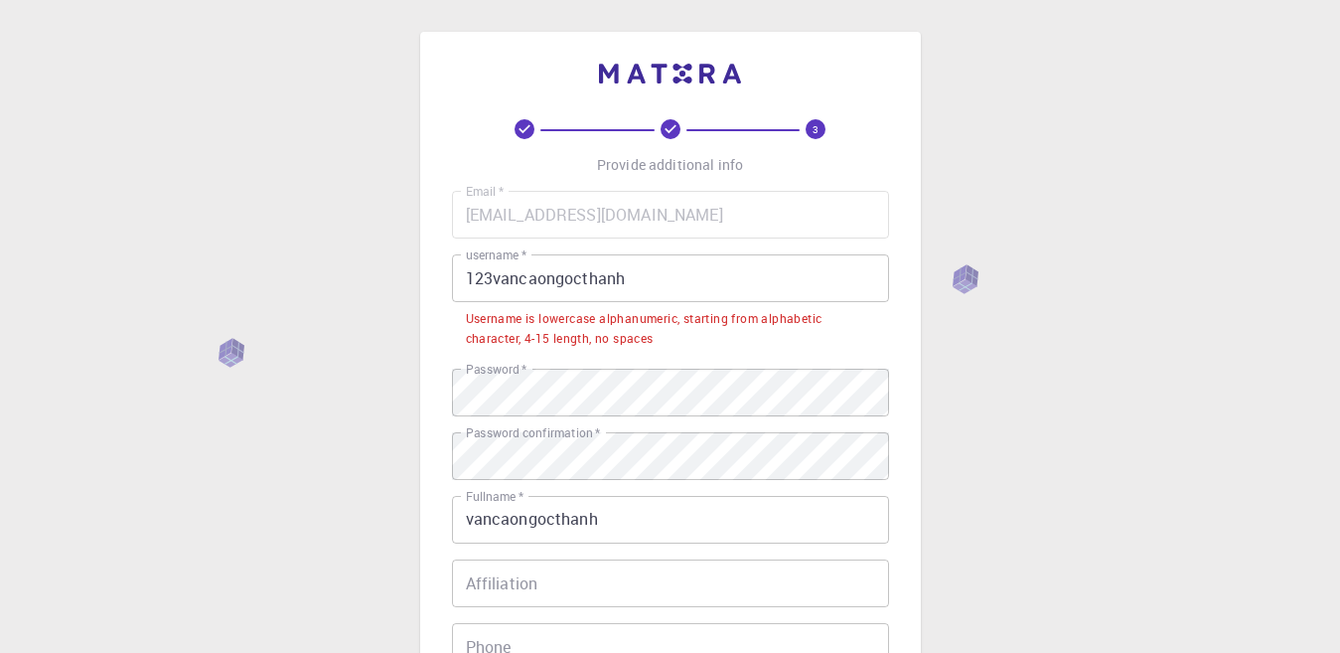
click at [491, 275] on input "123vancaongocthanh" at bounding box center [670, 278] width 437 height 48
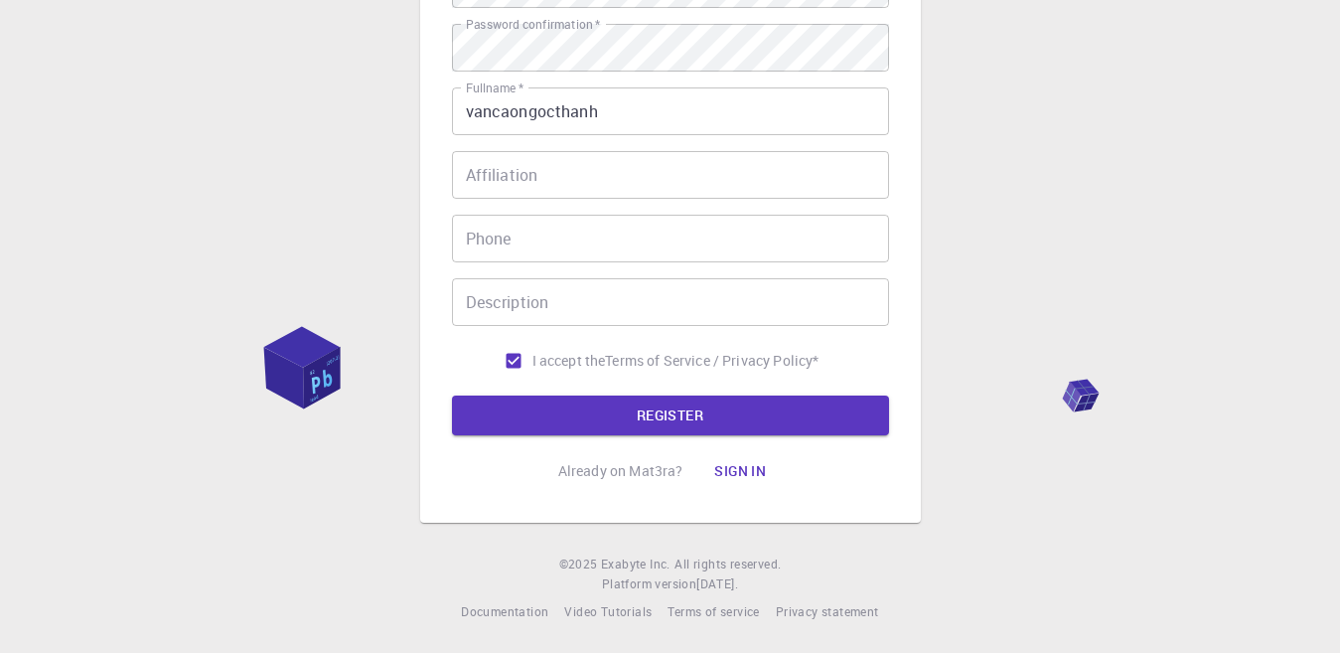
scroll to position [359, 0]
type input "vancaongocthanh"
click at [641, 412] on button "REGISTER" at bounding box center [670, 414] width 437 height 40
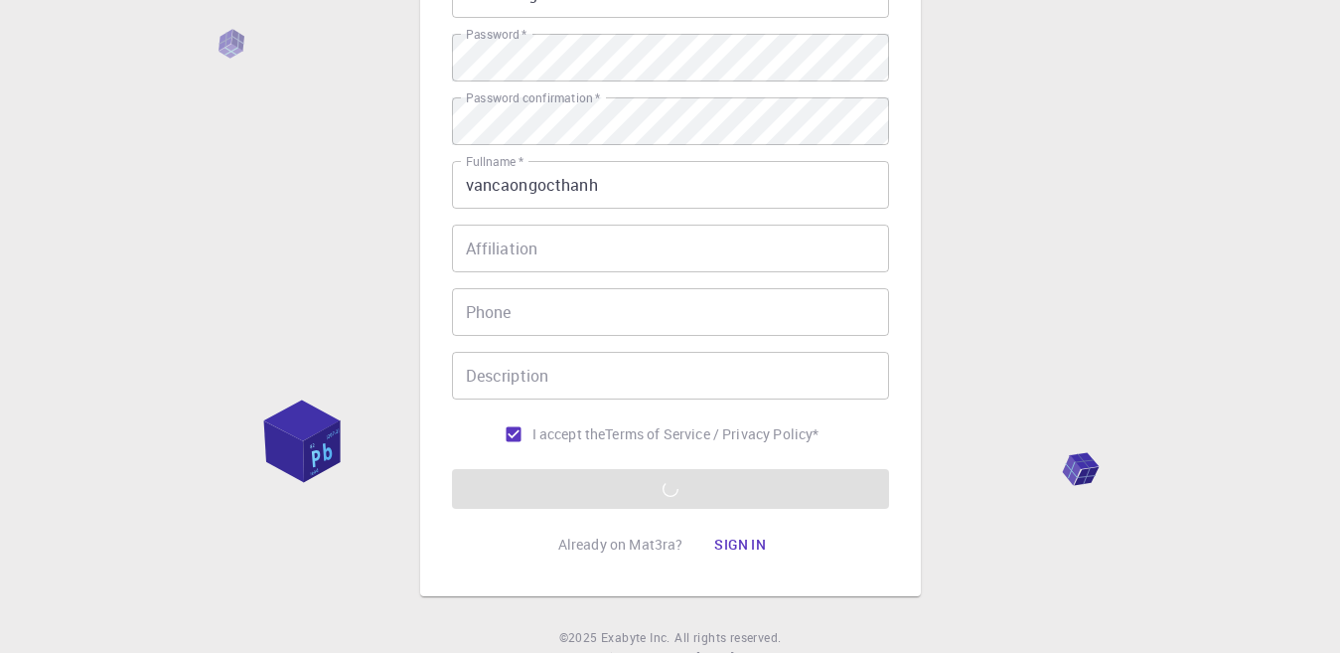
scroll to position [298, 0]
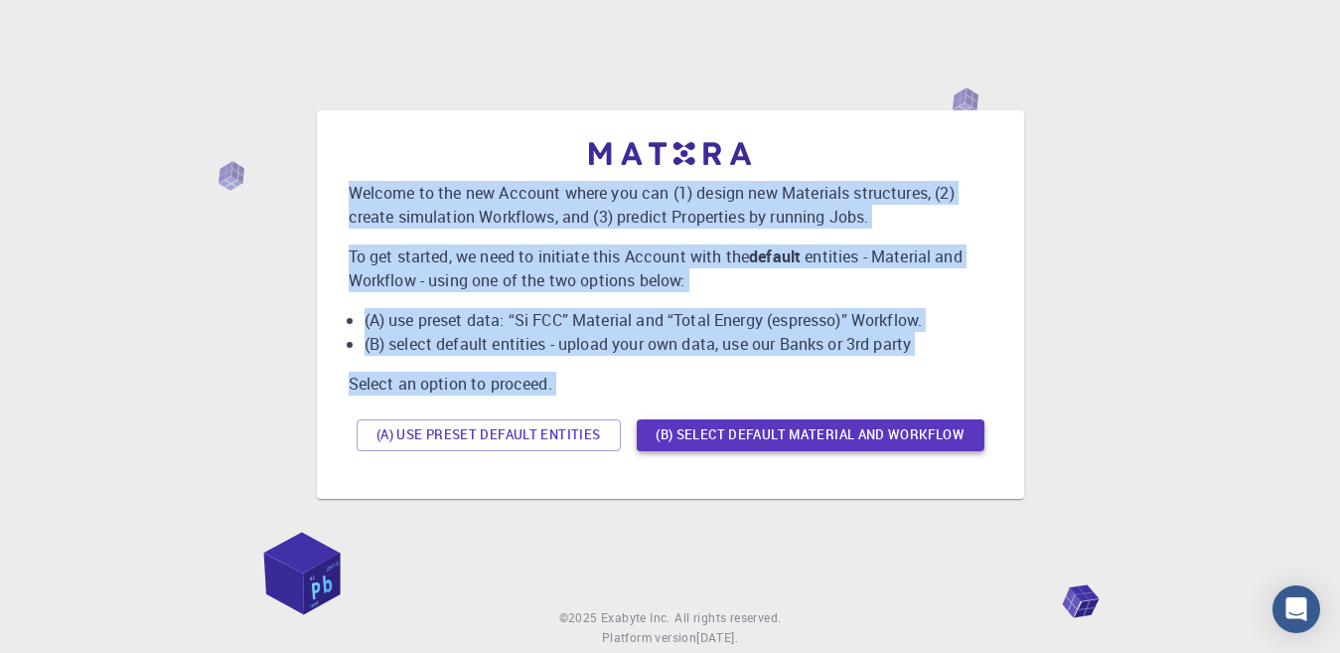
drag, startPoint x: 347, startPoint y: 195, endPoint x: 960, endPoint y: 420, distance: 653.2
click at [960, 420] on div "Welcome to the new Account where you can (1) design new Materials structures, (…" at bounding box center [671, 304] width 676 height 357
copy div "Welcome to the new Account where you can (1) design new Materials structures, (…"
click at [547, 437] on button "(A) Use preset default entities" at bounding box center [489, 435] width 264 height 32
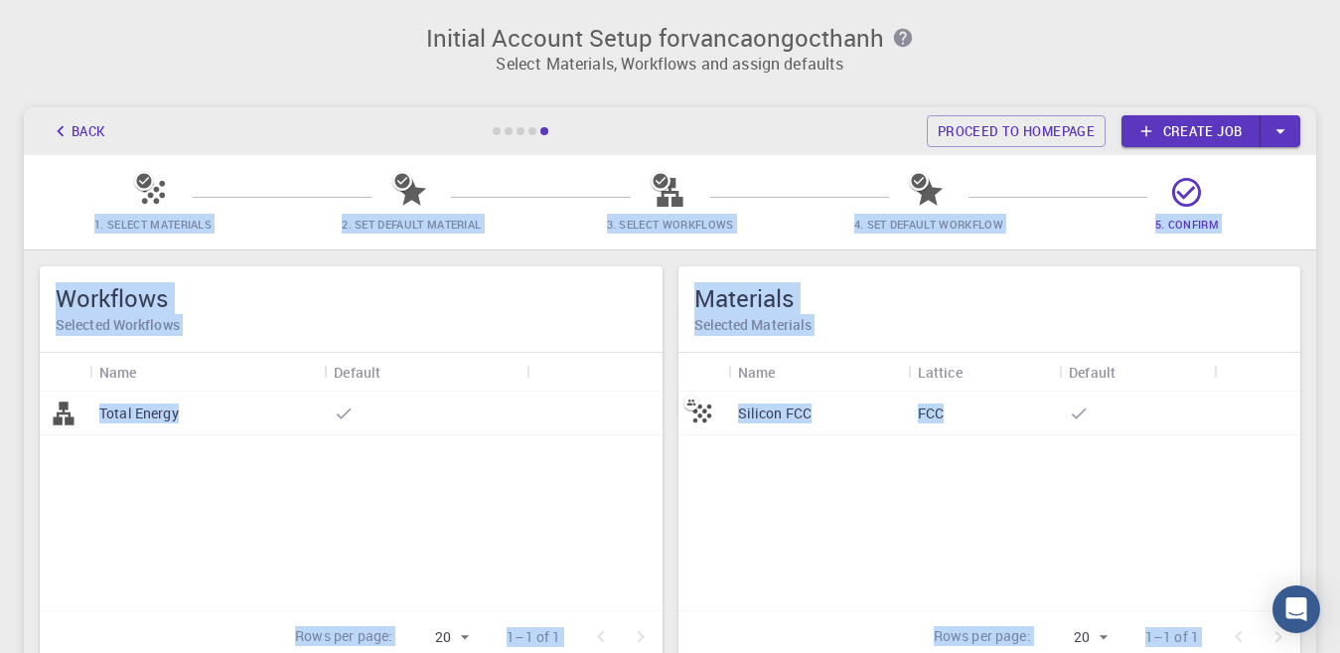
click at [771, 300] on h5 "Materials" at bounding box center [990, 298] width 591 height 32
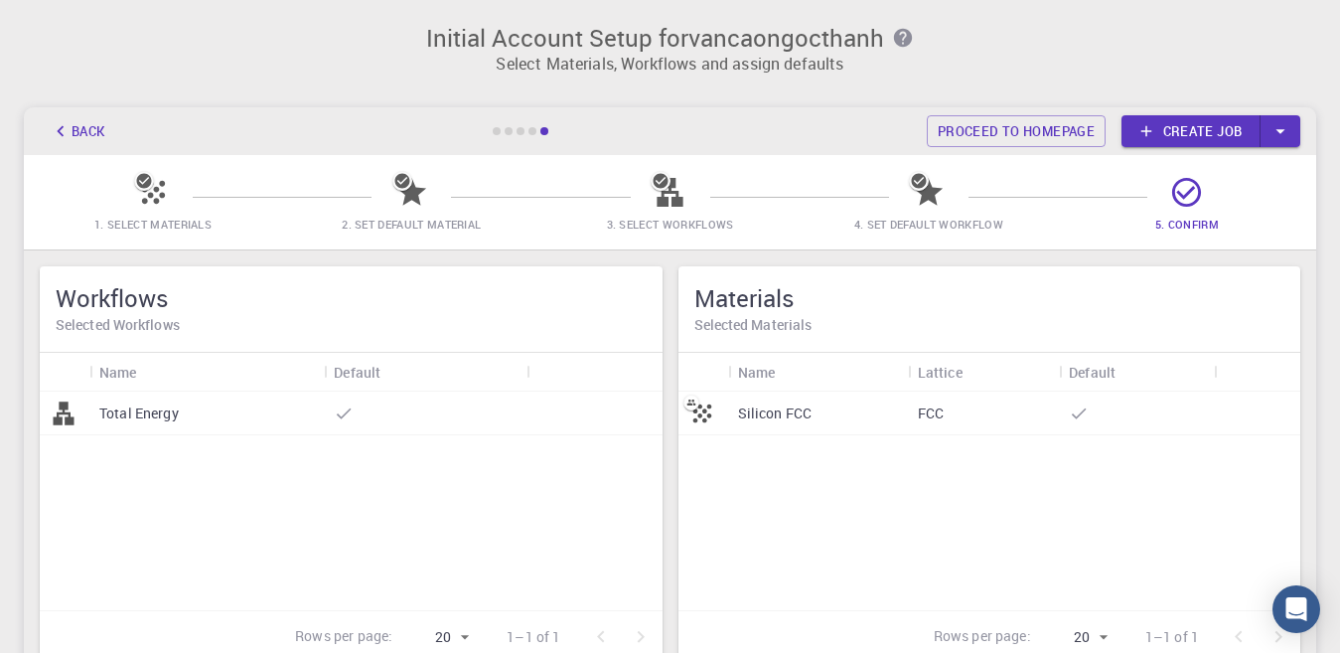
click at [55, 131] on icon "button" at bounding box center [61, 131] width 22 height 22
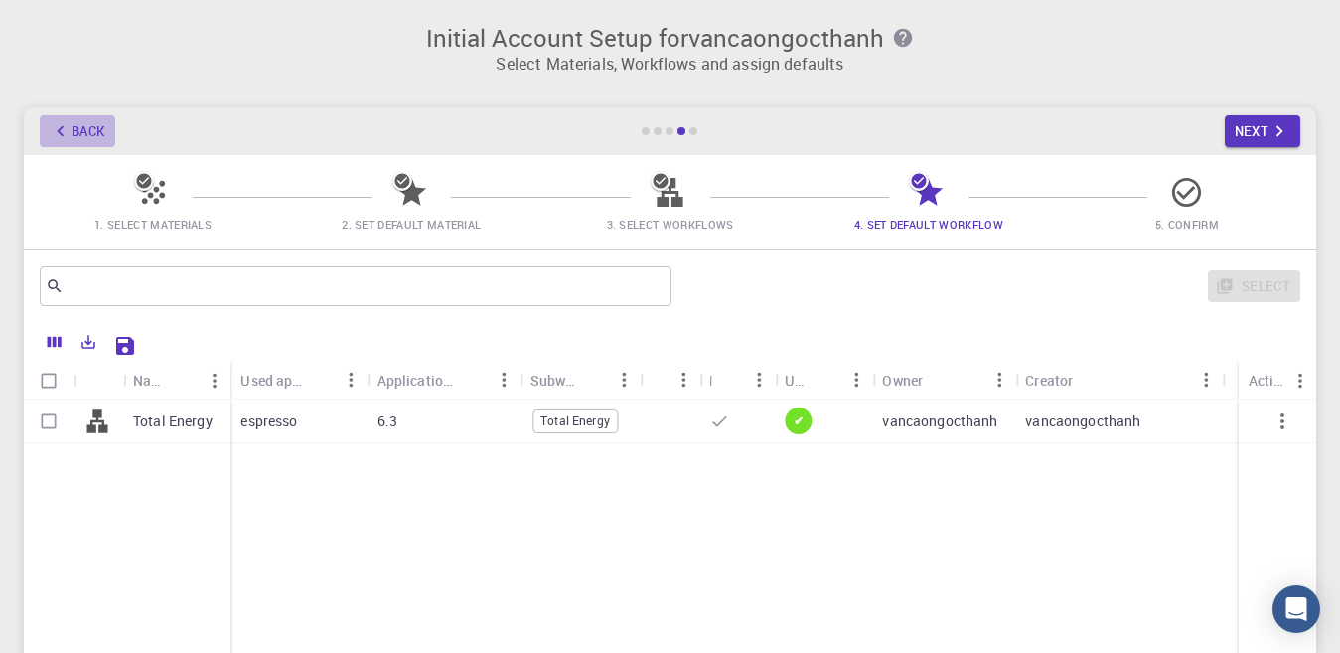
click at [66, 125] on icon "button" at bounding box center [61, 131] width 22 height 22
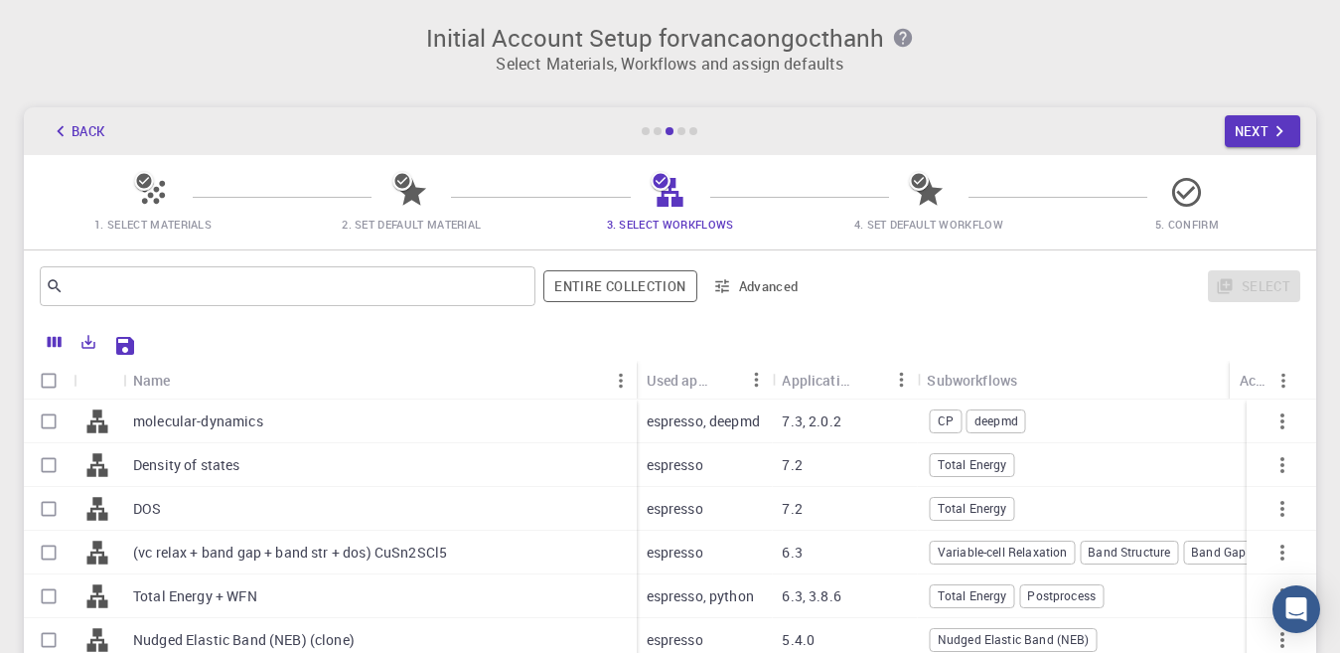
scroll to position [249, 0]
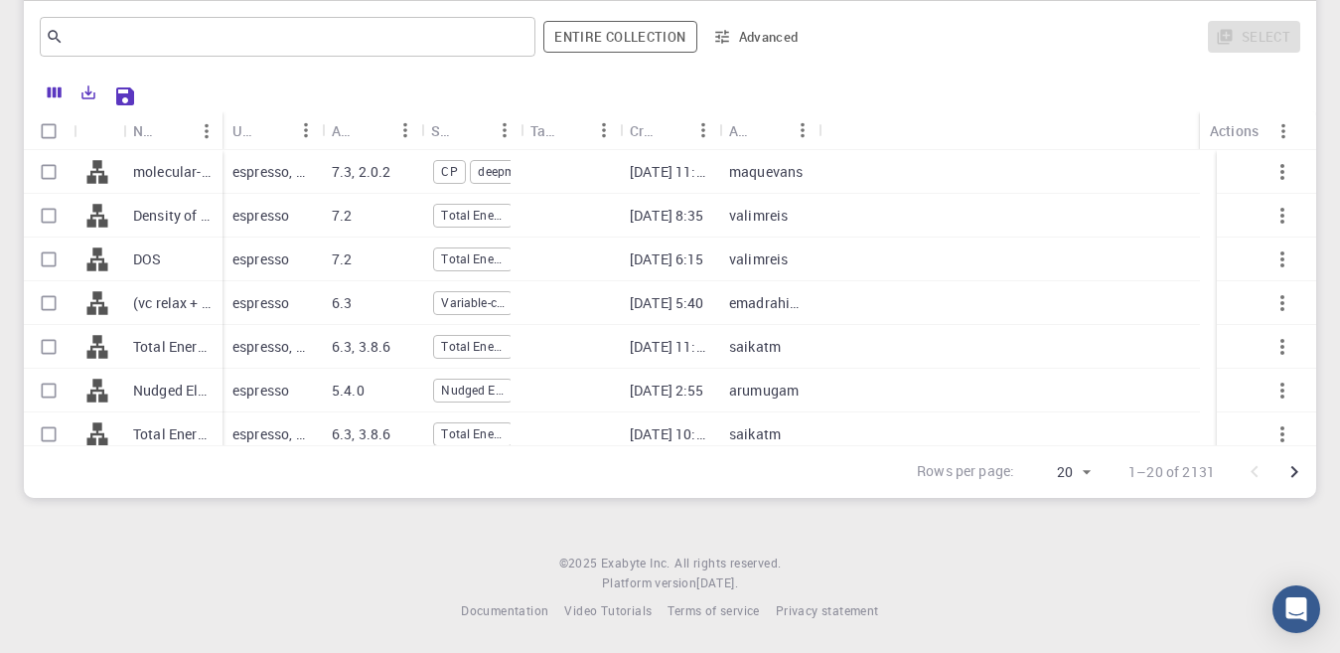
click at [165, 169] on p "molecular-dynamics" at bounding box center [172, 172] width 79 height 20
checkbox input "false"
click at [211, 177] on p "molecular-dynamics" at bounding box center [172, 172] width 79 height 20
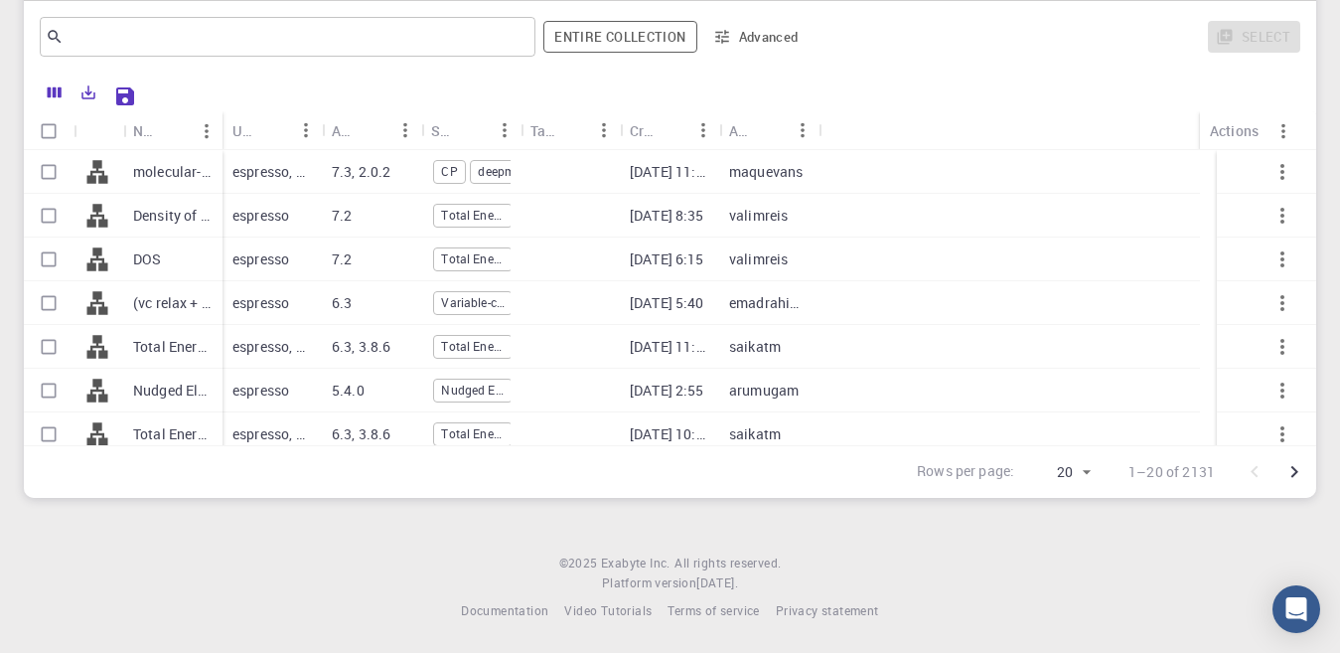
click at [211, 177] on p "molecular-dynamics" at bounding box center [172, 172] width 79 height 20
checkbox input "false"
click at [192, 168] on p "molecular-dynamics" at bounding box center [172, 172] width 79 height 20
checkbox input "true"
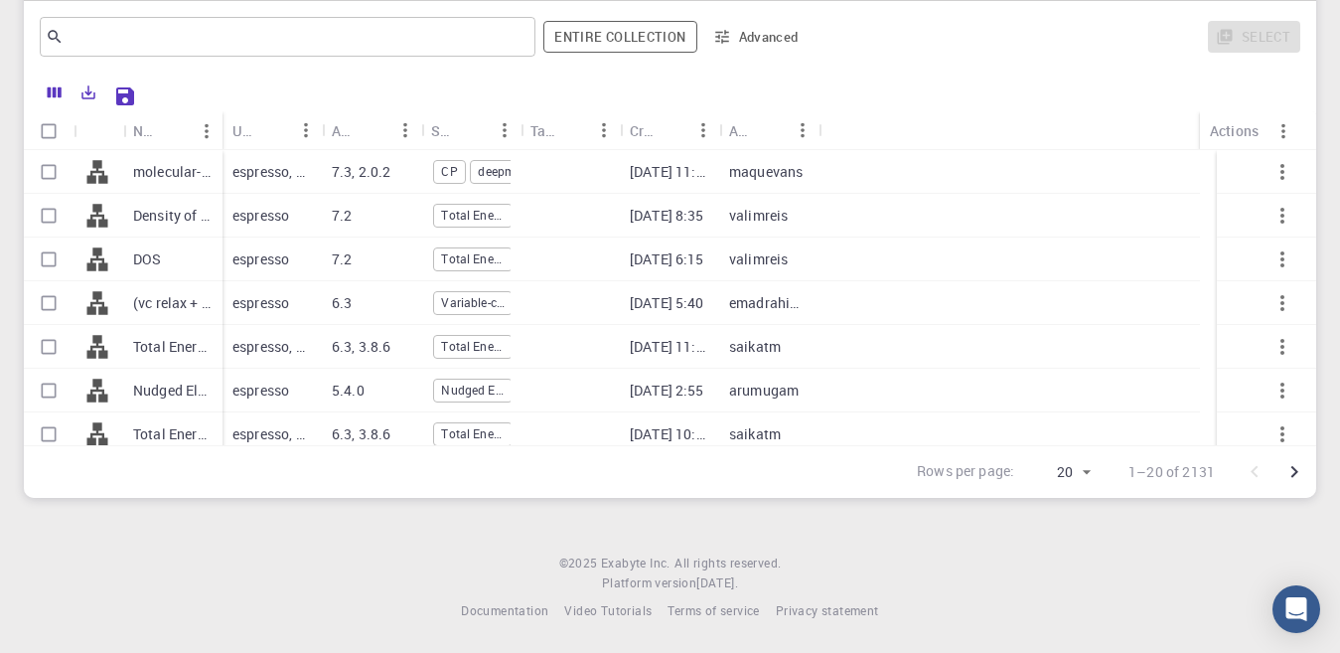
checkbox input "true"
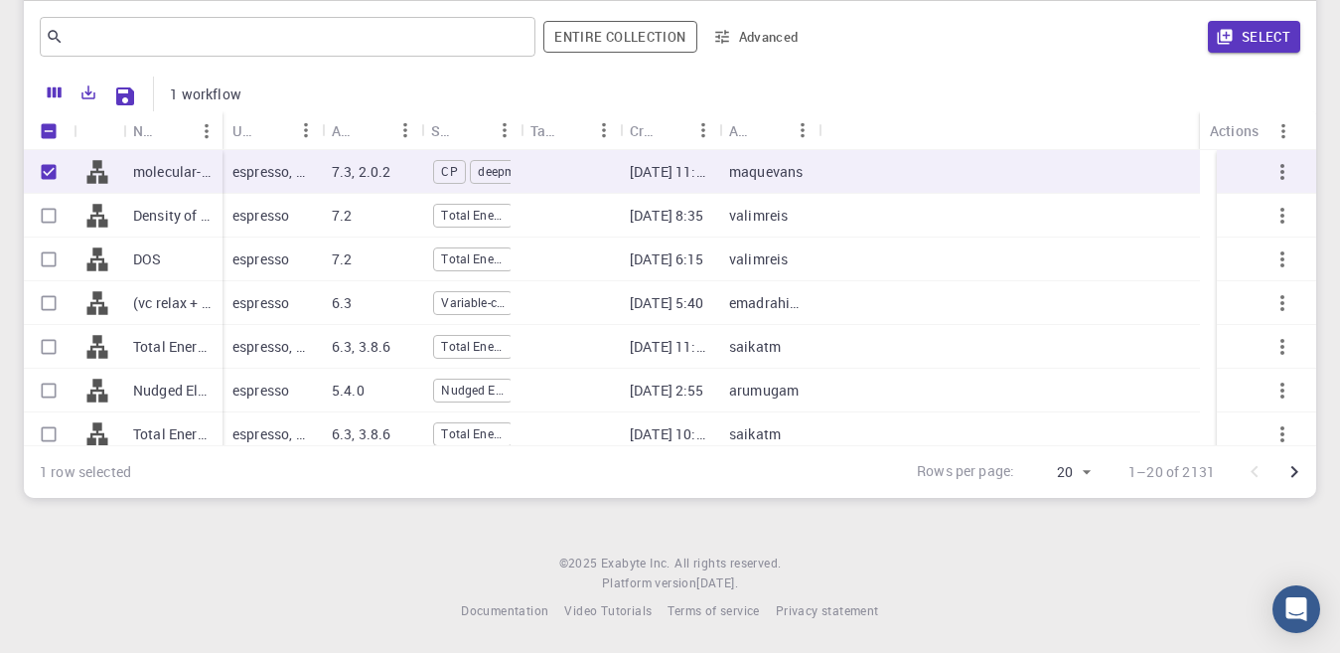
click at [319, 179] on div "espresso, deepmd" at bounding box center [272, 172] width 99 height 44
checkbox input "true"
click at [56, 166] on input "Unselect row" at bounding box center [49, 172] width 38 height 38
checkbox input "false"
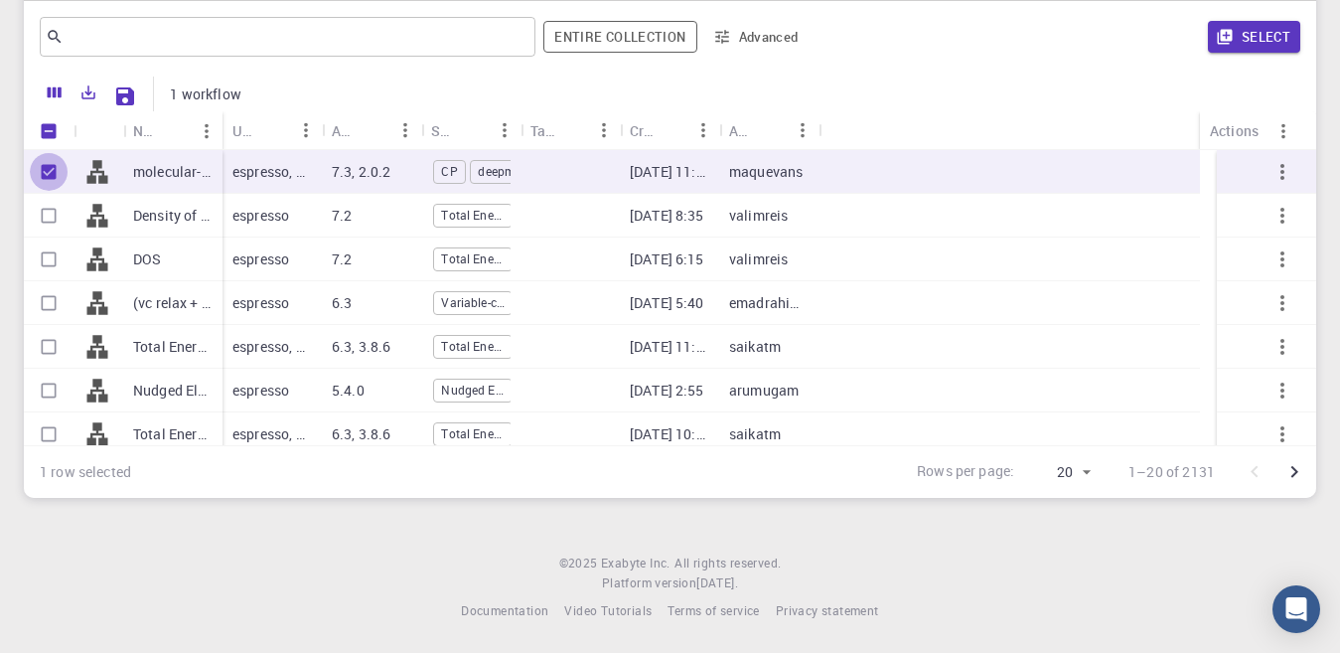
checkbox input "false"
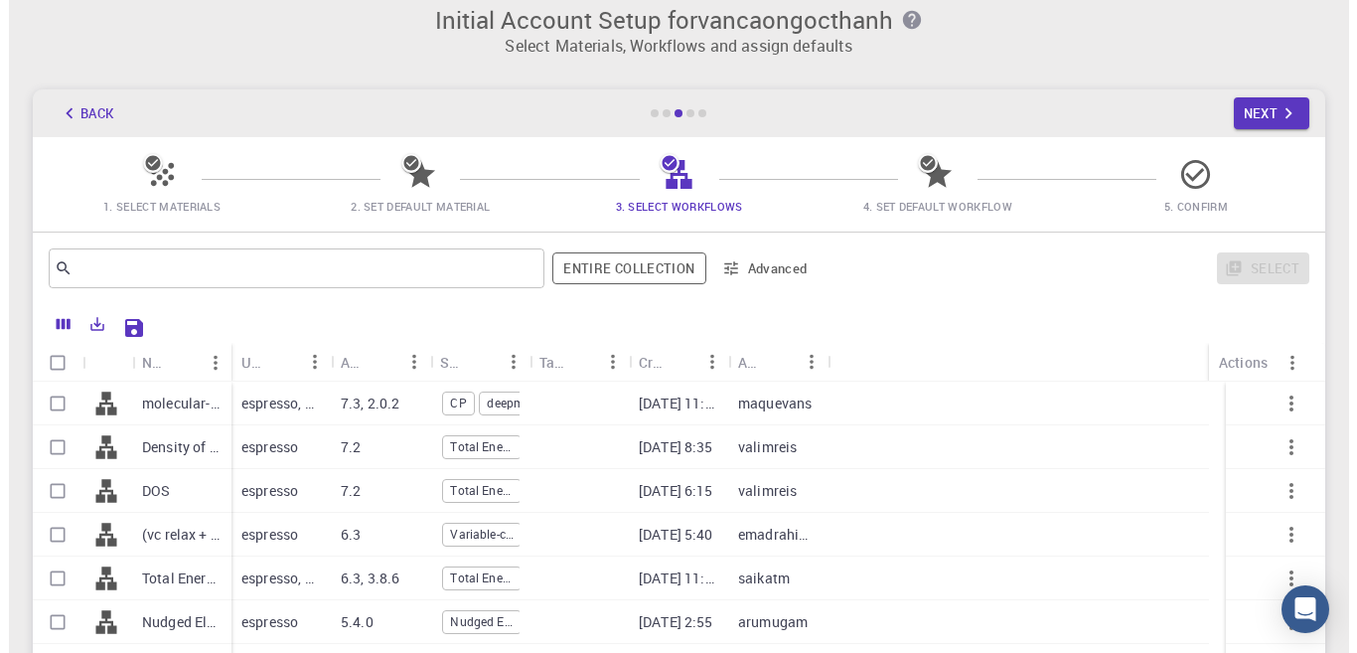
scroll to position [0, 0]
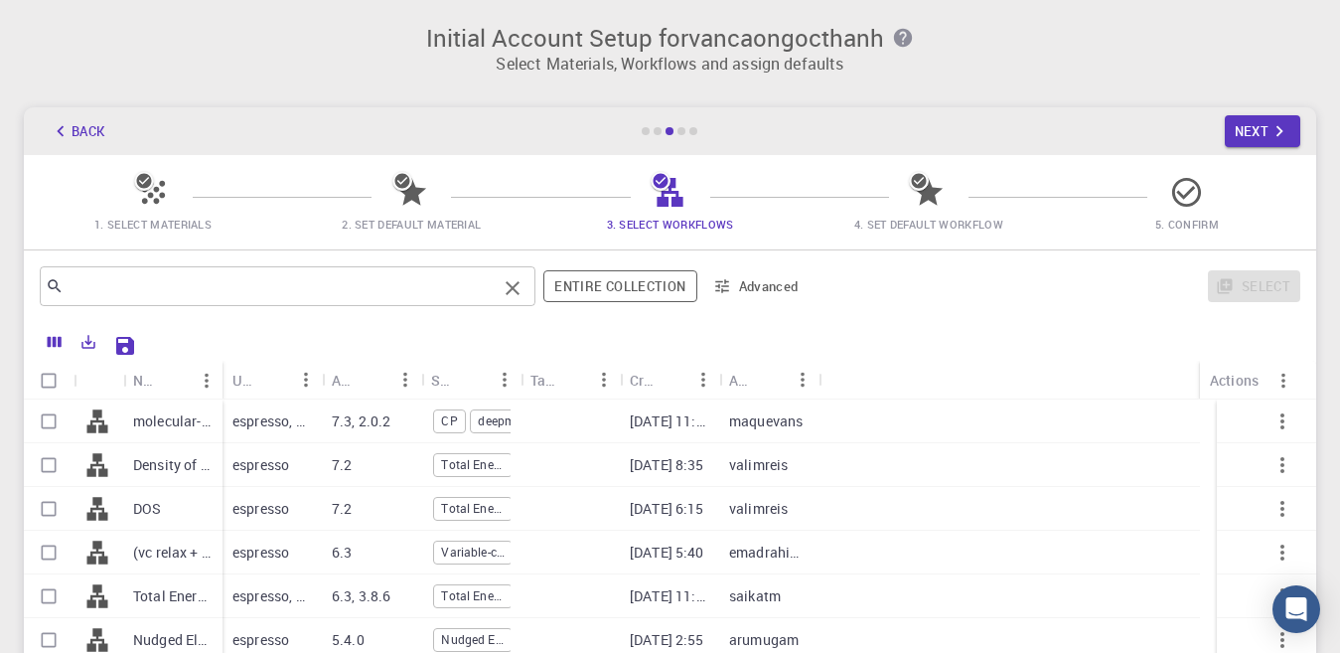
click at [316, 272] on input "text" at bounding box center [280, 286] width 433 height 28
click at [172, 190] on span "1. Select Materials" at bounding box center [153, 210] width 242 height 47
click at [151, 188] on icon at bounding box center [144, 181] width 20 height 20
click at [1249, 132] on button "Next" at bounding box center [1263, 131] width 77 height 32
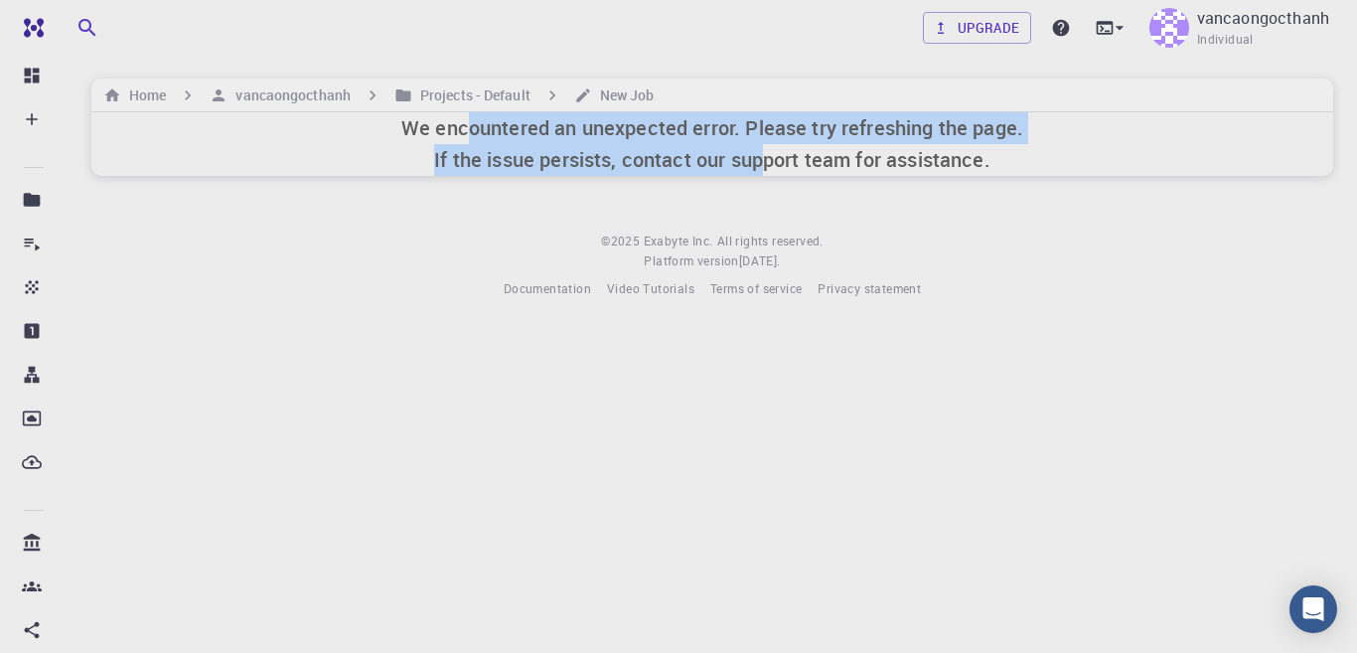
drag, startPoint x: 466, startPoint y: 130, endPoint x: 769, endPoint y: 164, distance: 304.9
click at [769, 164] on h6 "We encountered an unexpected error. Please try refreshing the page. If the issu…" at bounding box center [712, 144] width 622 height 64
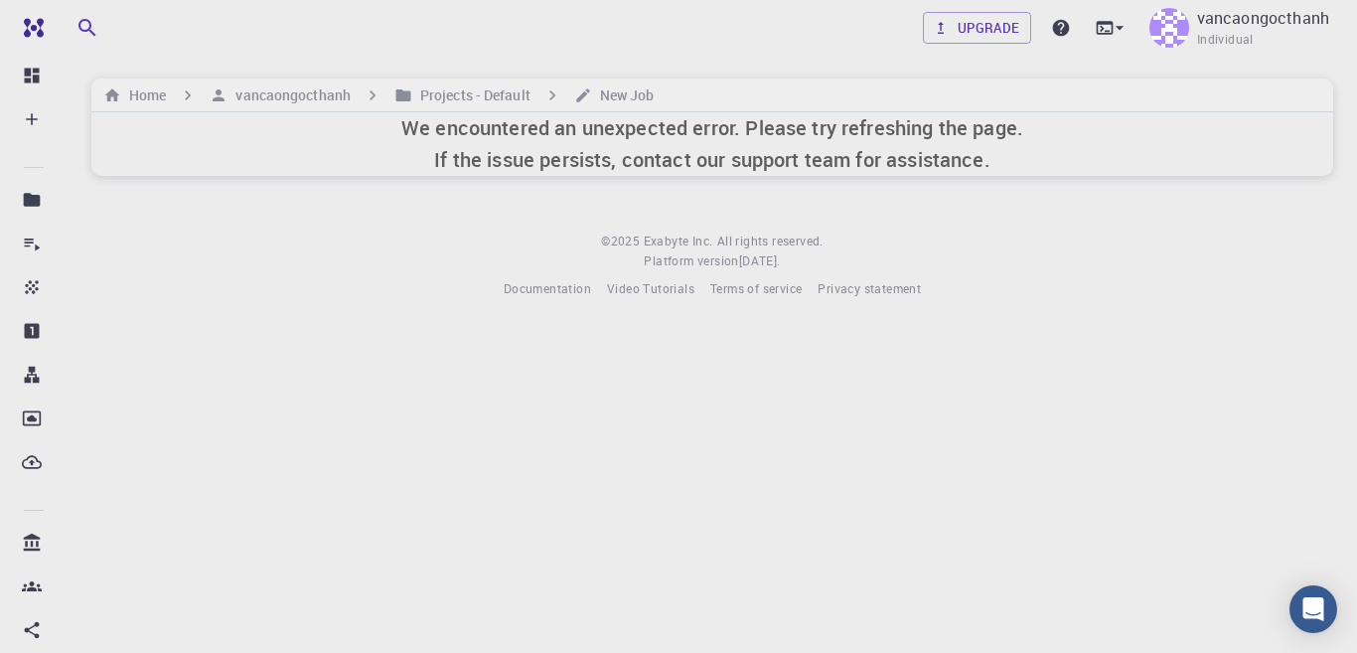
click at [770, 165] on h6 "We encountered an unexpected error. Please try refreshing the page. If the issu…" at bounding box center [712, 144] width 622 height 64
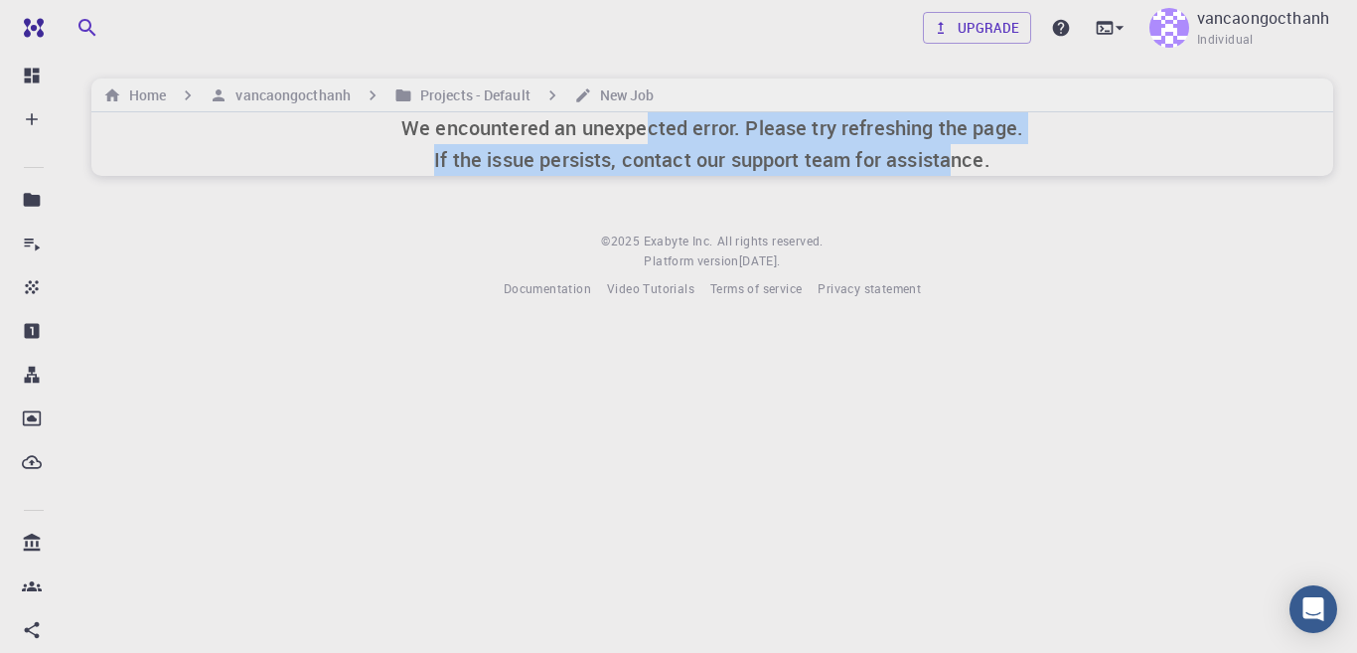
drag, startPoint x: 683, startPoint y: 124, endPoint x: 971, endPoint y: 168, distance: 291.4
click at [955, 168] on h6 "We encountered an unexpected error. Please try refreshing the page. If the issu…" at bounding box center [712, 144] width 622 height 64
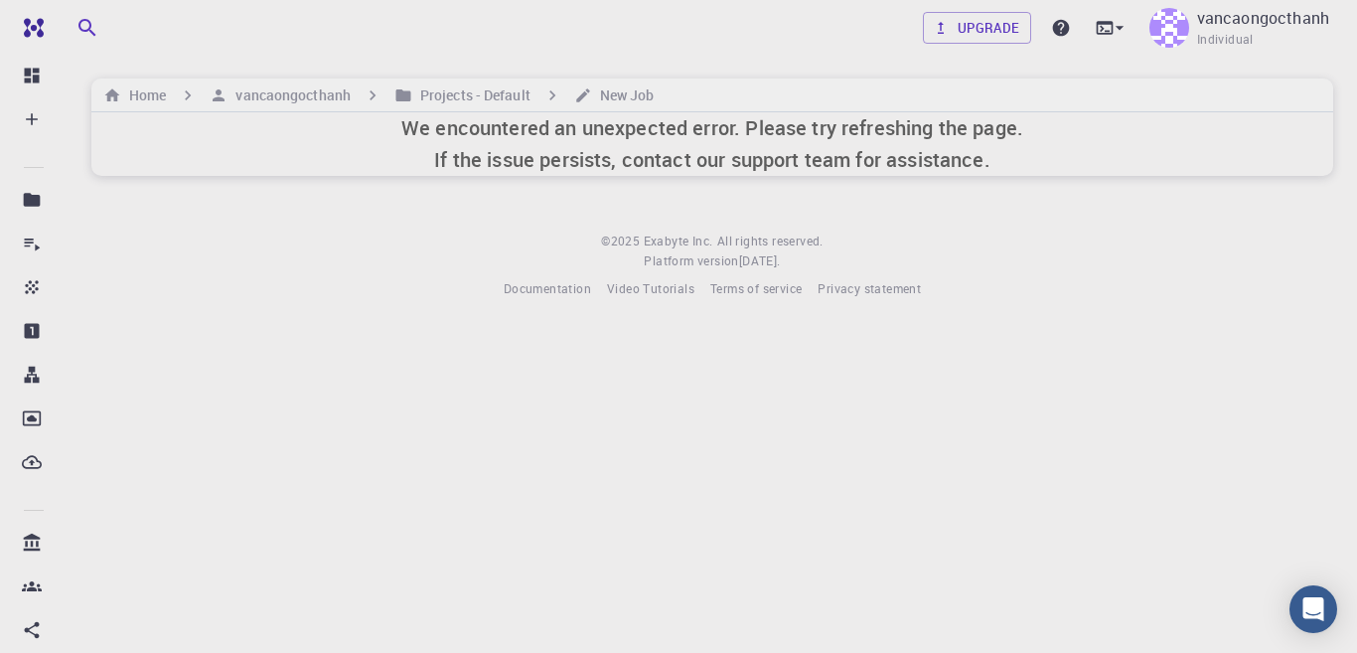
click at [972, 168] on h6 "We encountered an unexpected error. Please try refreshing the page. If the issu…" at bounding box center [712, 144] width 622 height 64
click at [87, 22] on icon "button" at bounding box center [88, 28] width 24 height 24
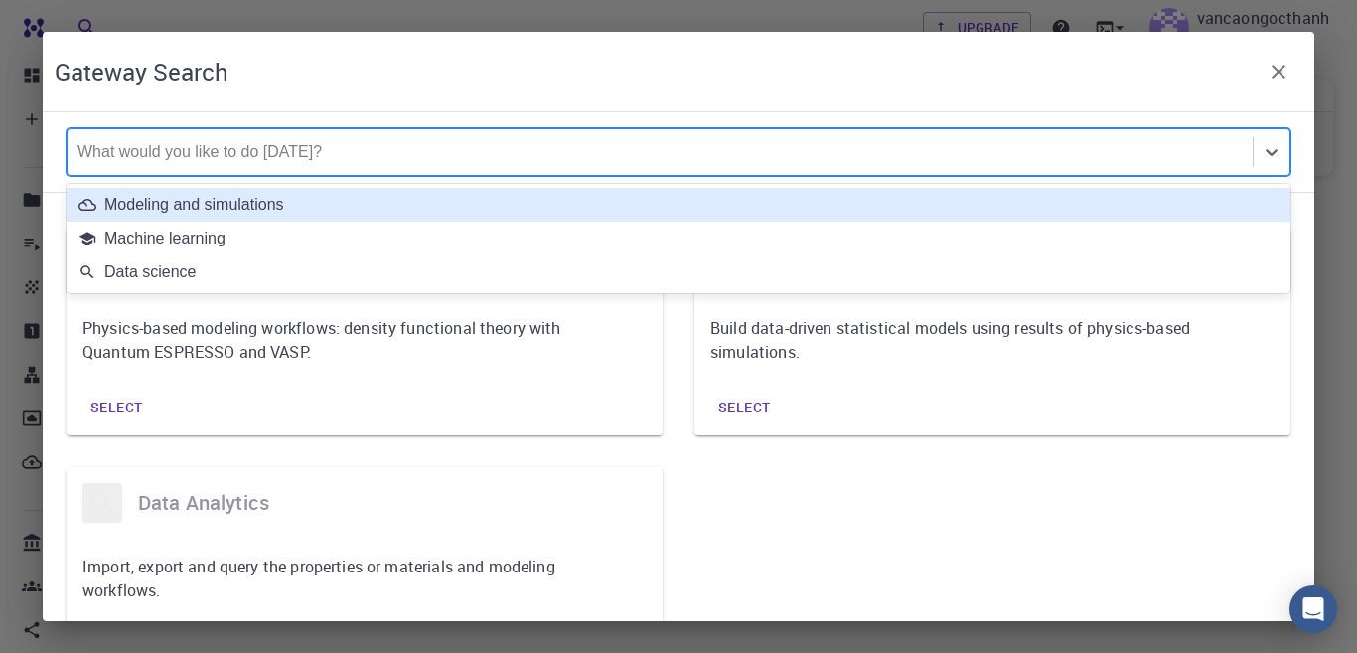
click at [284, 155] on div at bounding box center [659, 152] width 1165 height 22
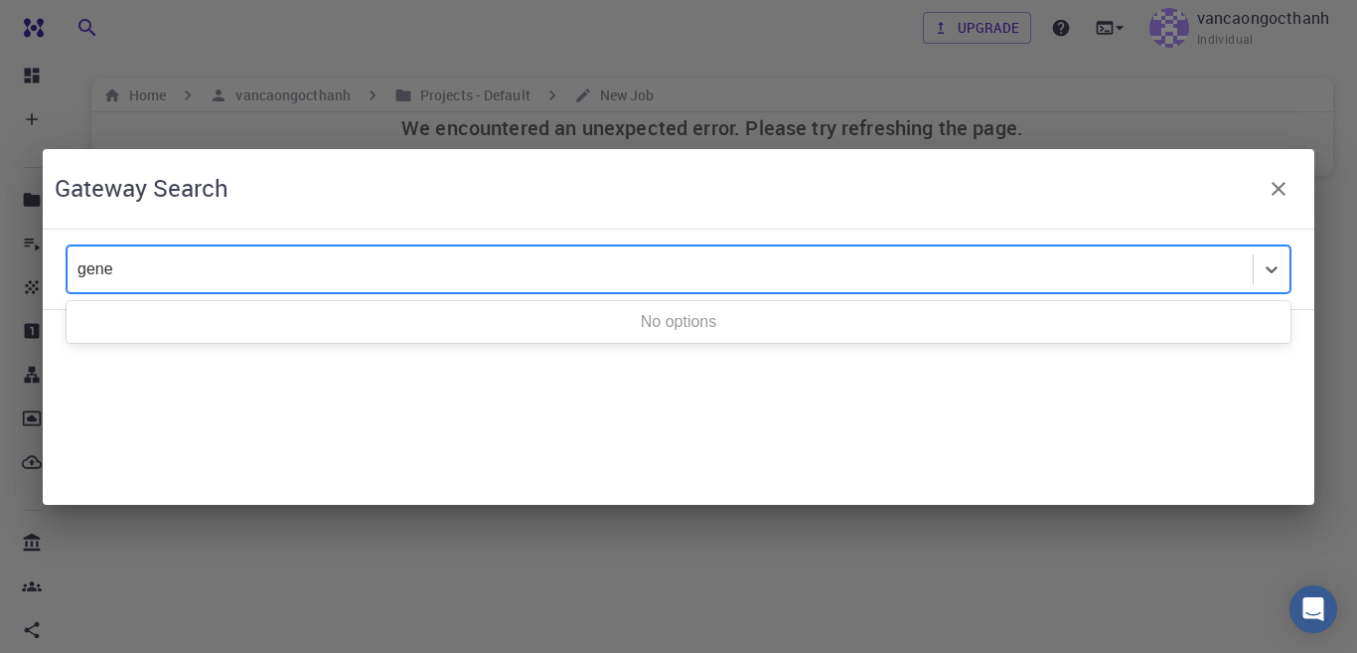
type input "gene"
click at [587, 273] on div at bounding box center [659, 269] width 1165 height 22
type input "gene"
click at [1267, 272] on icon at bounding box center [1272, 269] width 20 height 20
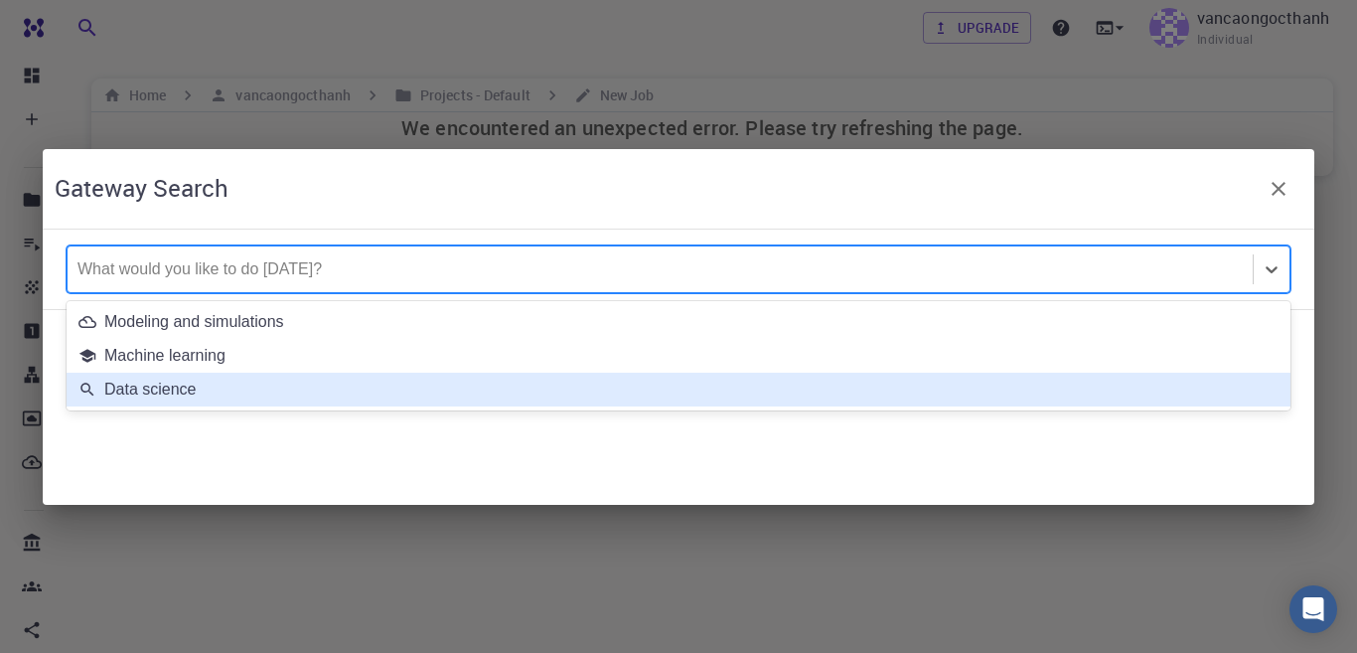
click at [208, 390] on div "Data science" at bounding box center [678, 390] width 1200 height 18
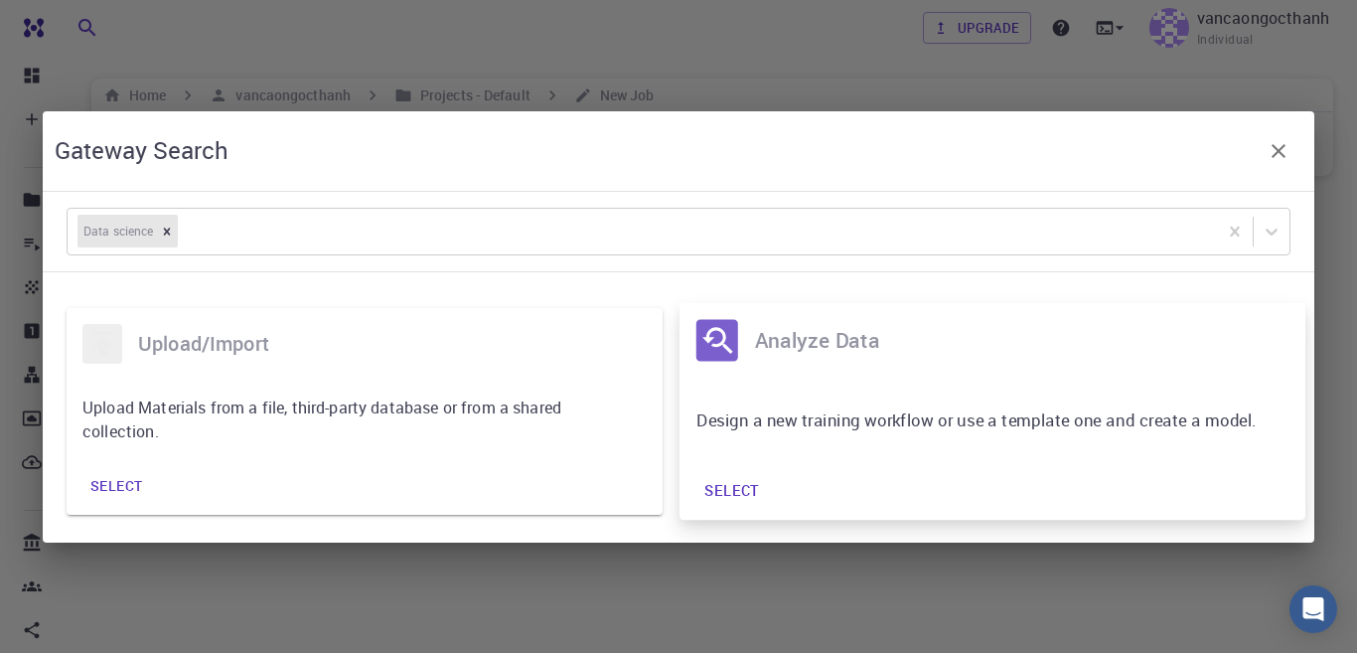
click at [774, 409] on p "Design a new training workflow or use a template one and create a model." at bounding box center [978, 418] width 563 height 25
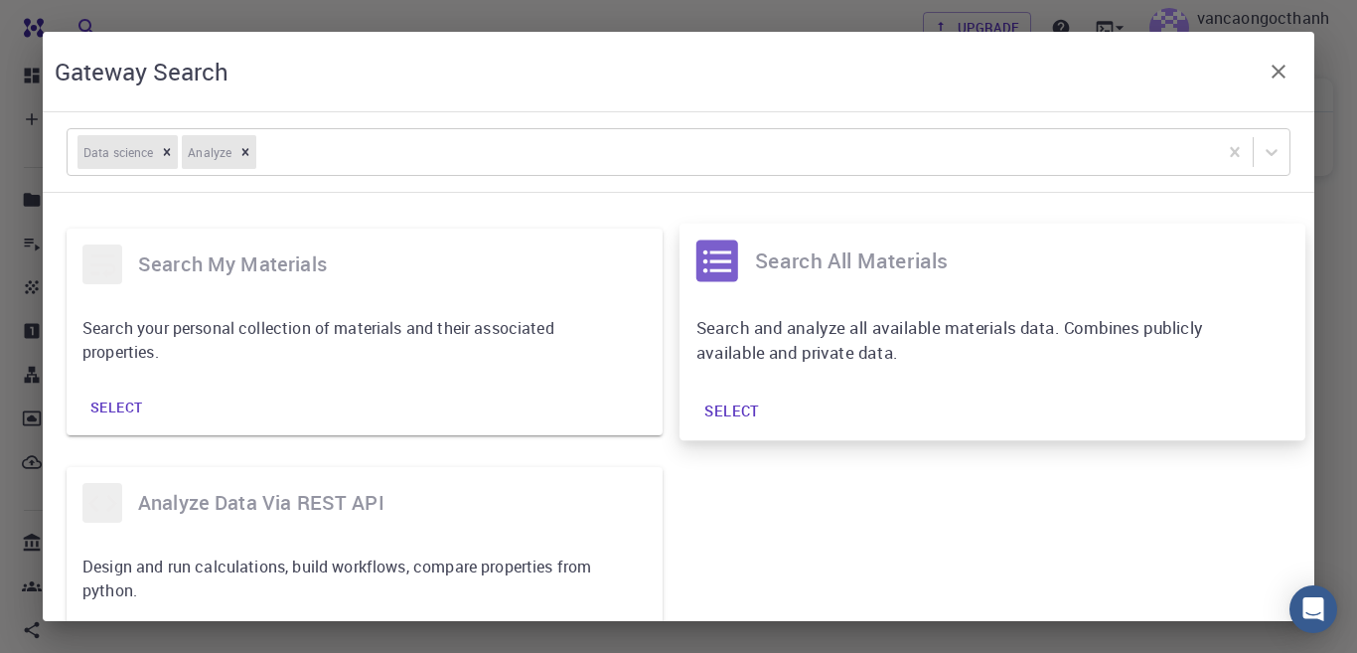
click at [795, 301] on div "Search and analyze all available materials data. Combines publicly available an…" at bounding box center [993, 339] width 626 height 83
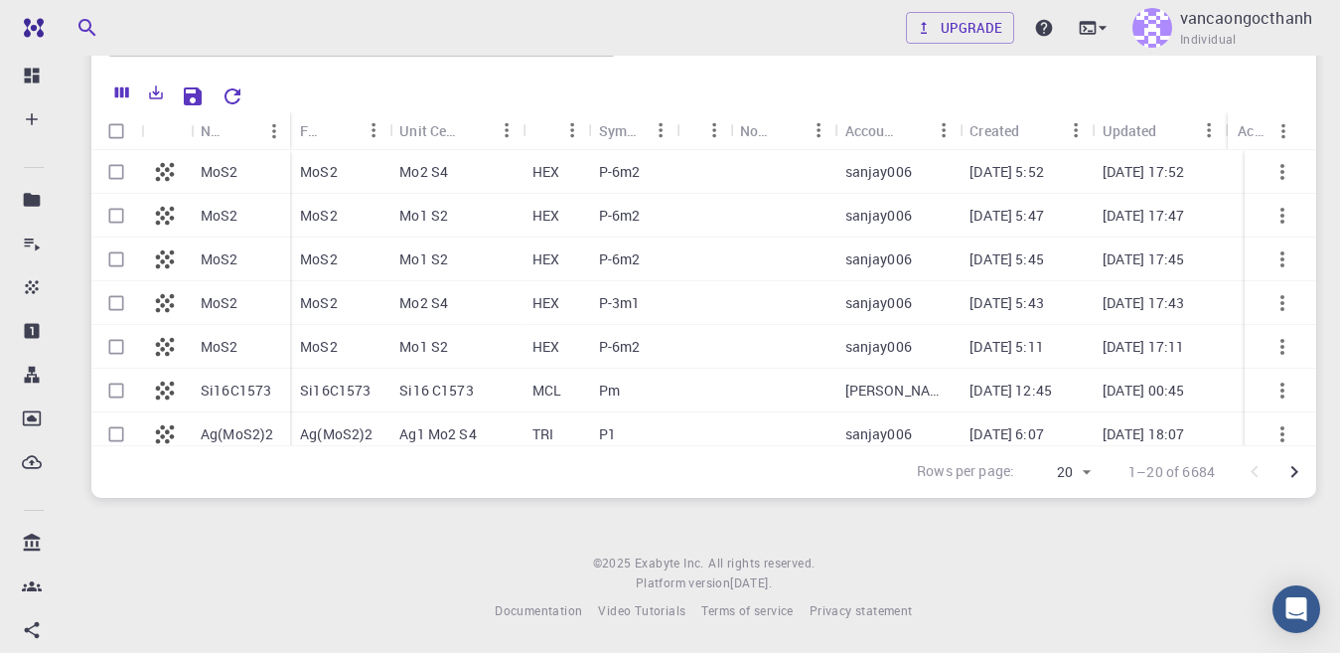
scroll to position [12, 0]
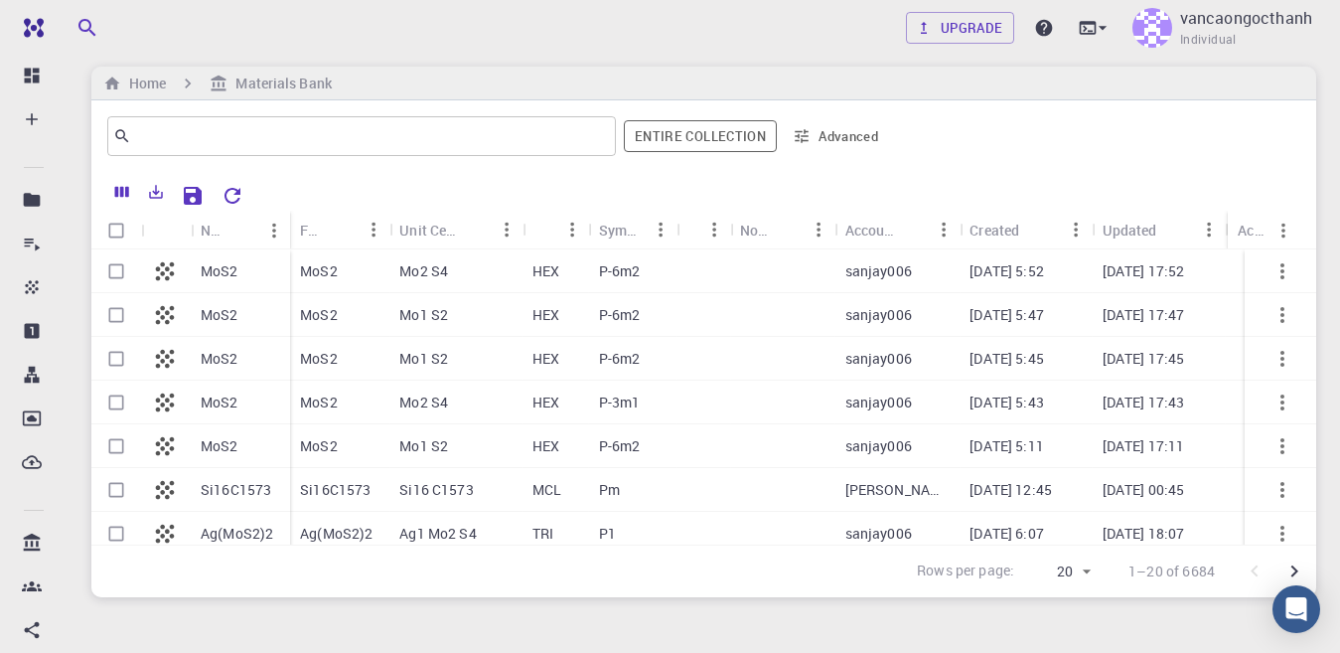
click at [256, 268] on div "MoS2" at bounding box center [240, 271] width 99 height 44
